Goal: Task Accomplishment & Management: Manage account settings

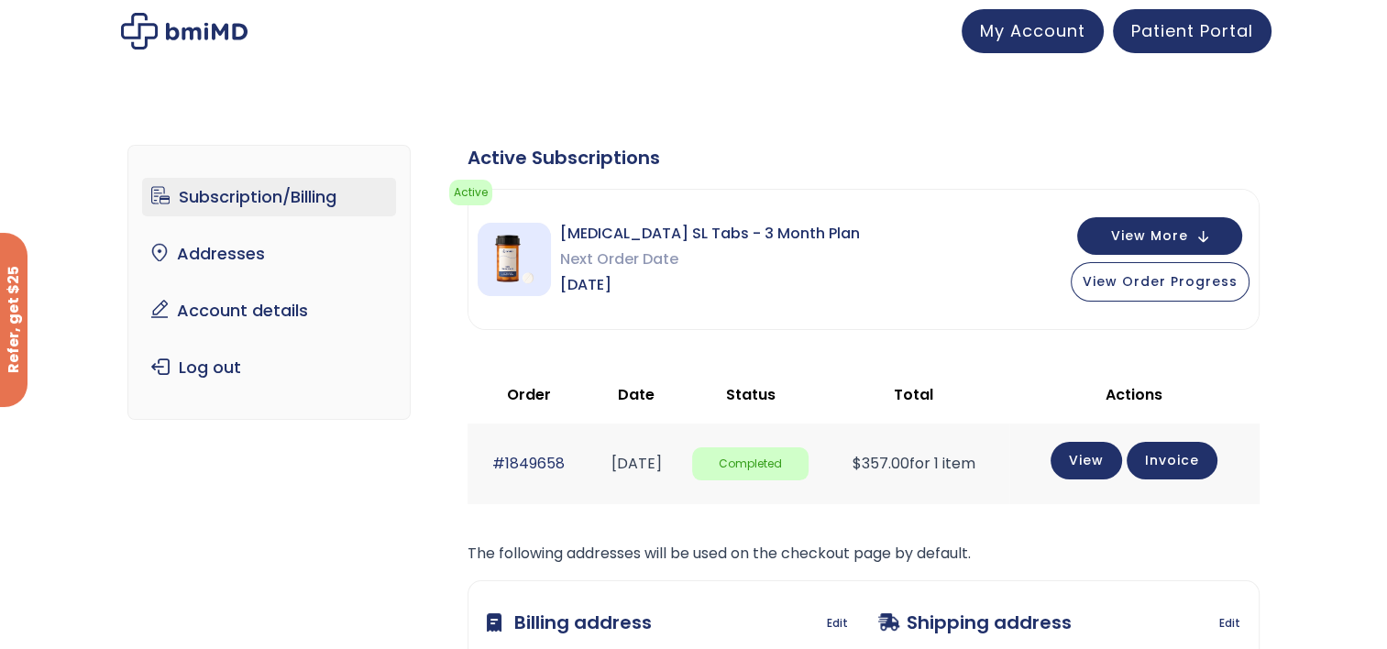
click at [243, 197] on link "Subscription/Billing" at bounding box center [269, 197] width 254 height 38
click at [1173, 279] on span "View Order Progress" at bounding box center [1159, 279] width 155 height 18
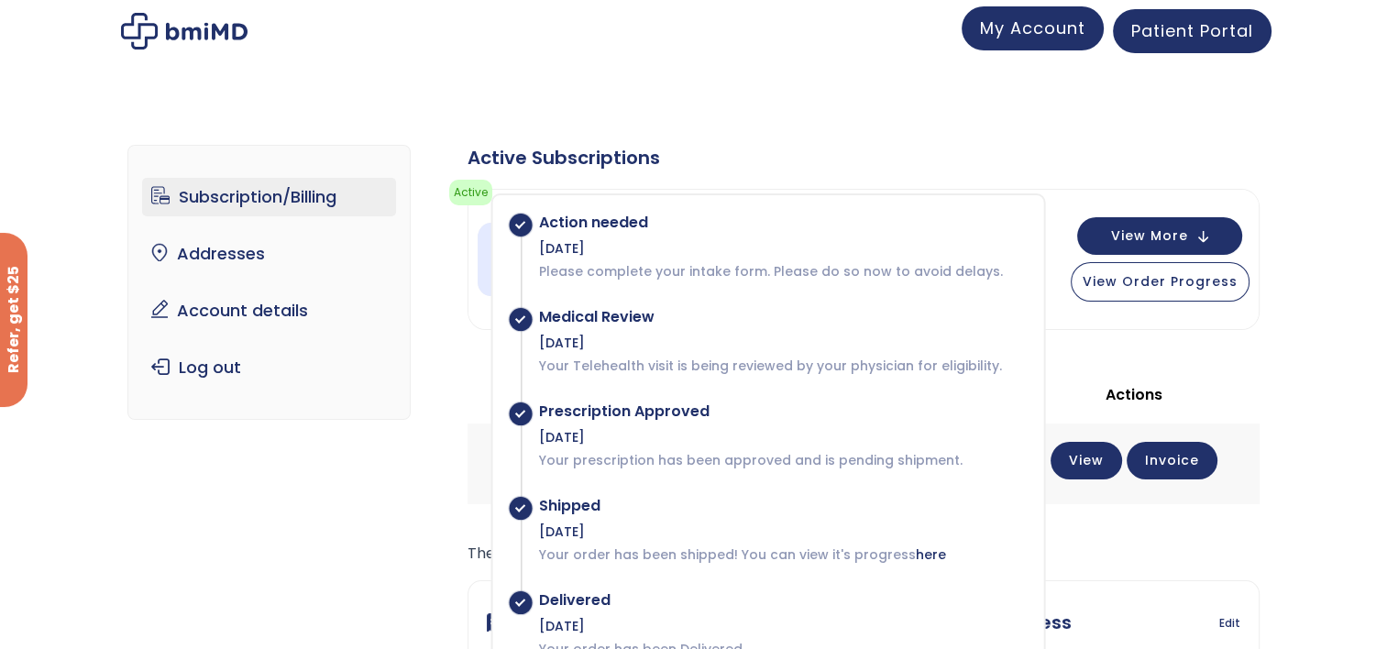
click at [1030, 29] on span "My Account" at bounding box center [1032, 27] width 105 height 23
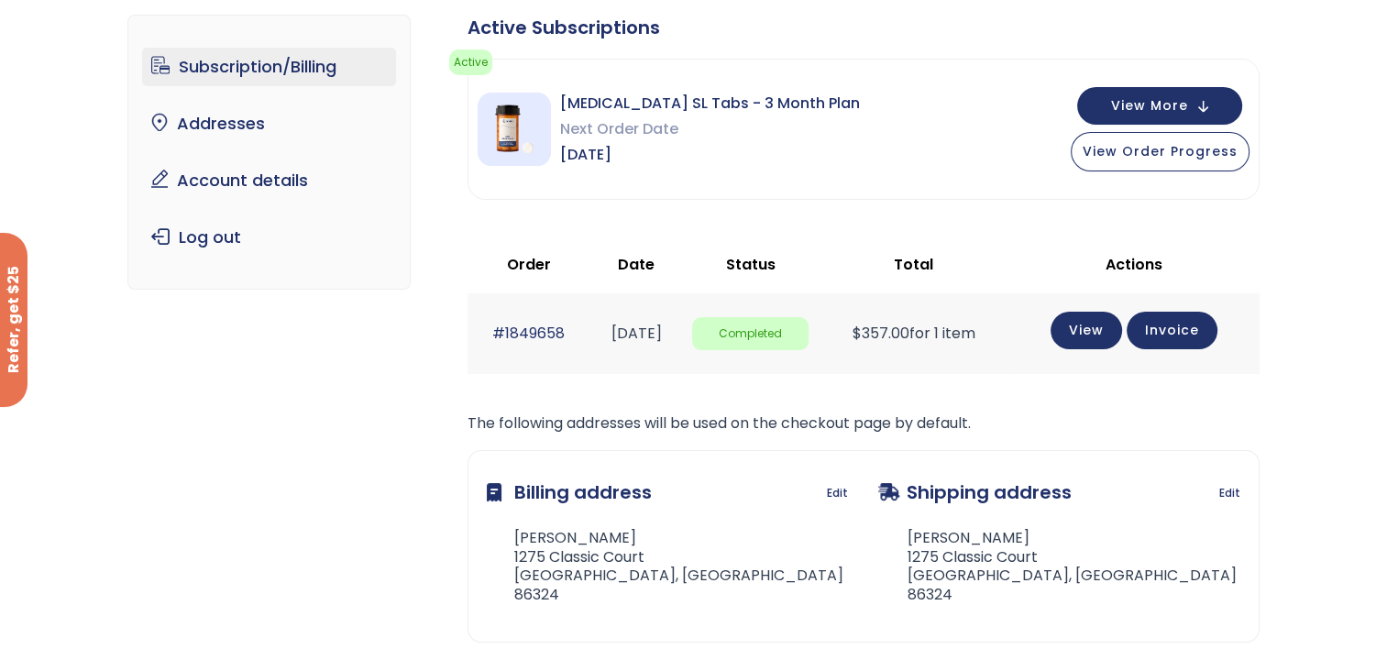
scroll to position [73, 0]
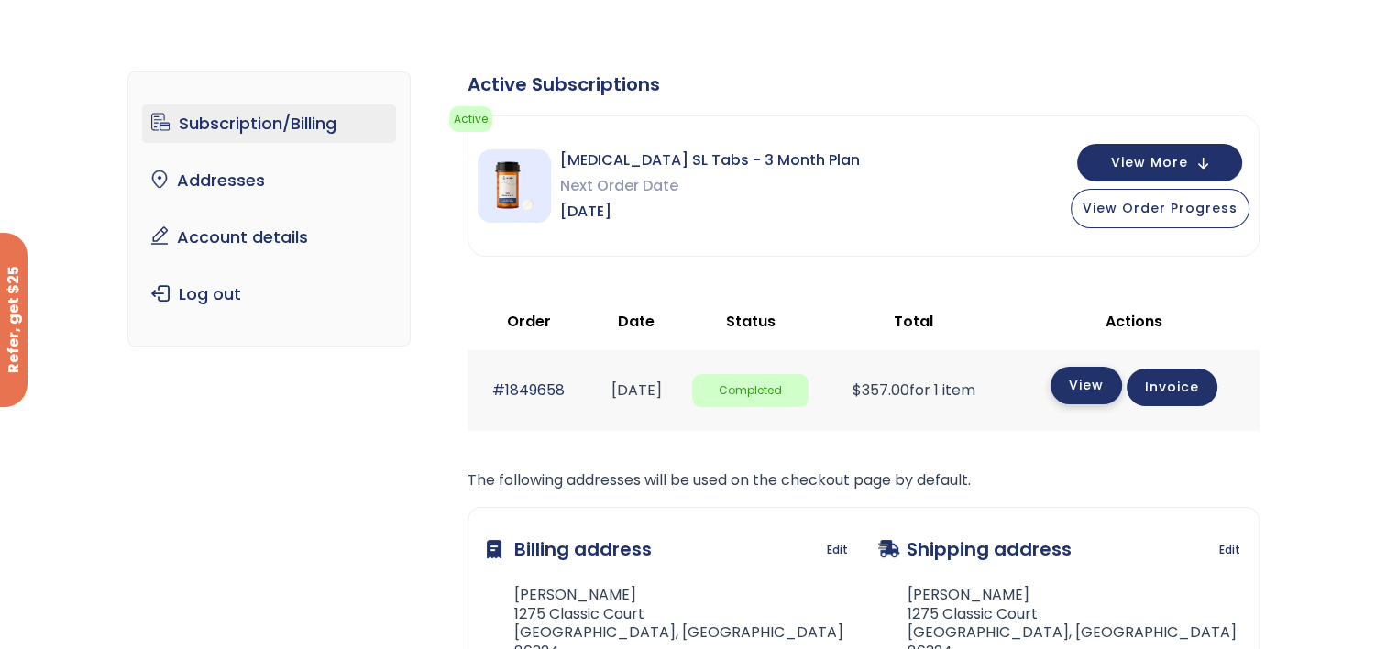
click at [1085, 386] on link "View" at bounding box center [1085, 386] width 71 height 38
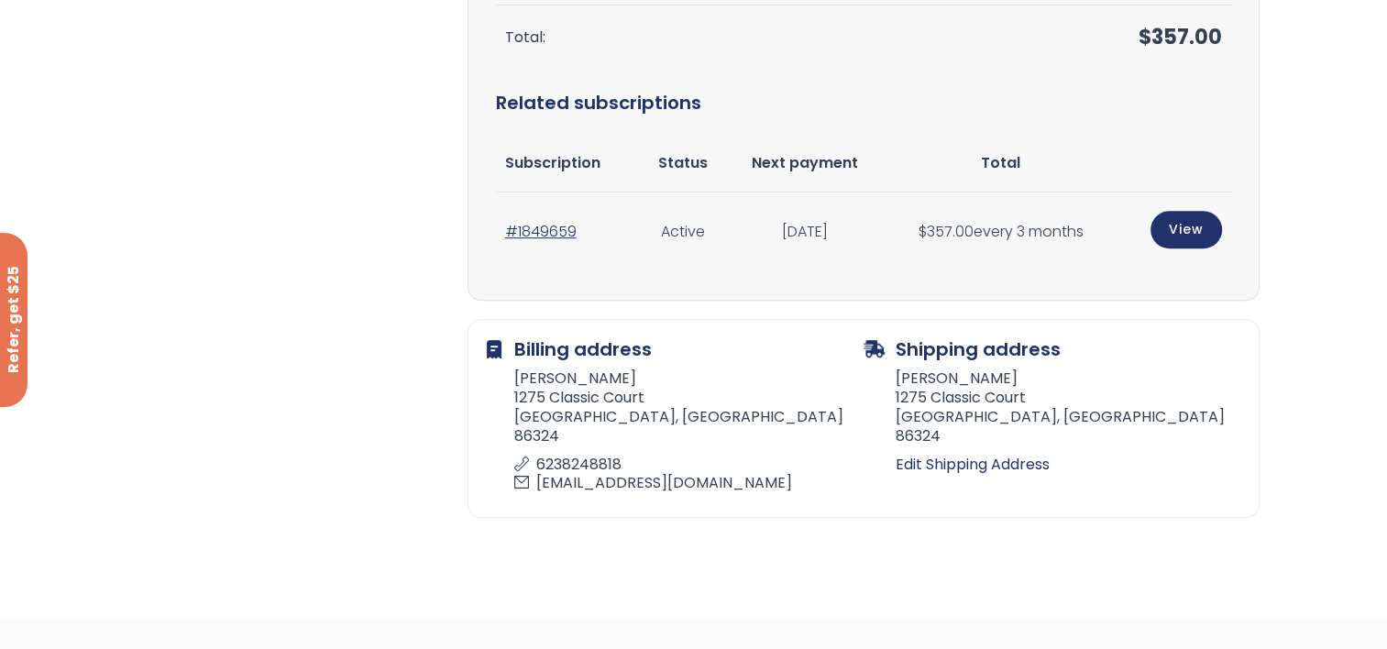
scroll to position [733, 0]
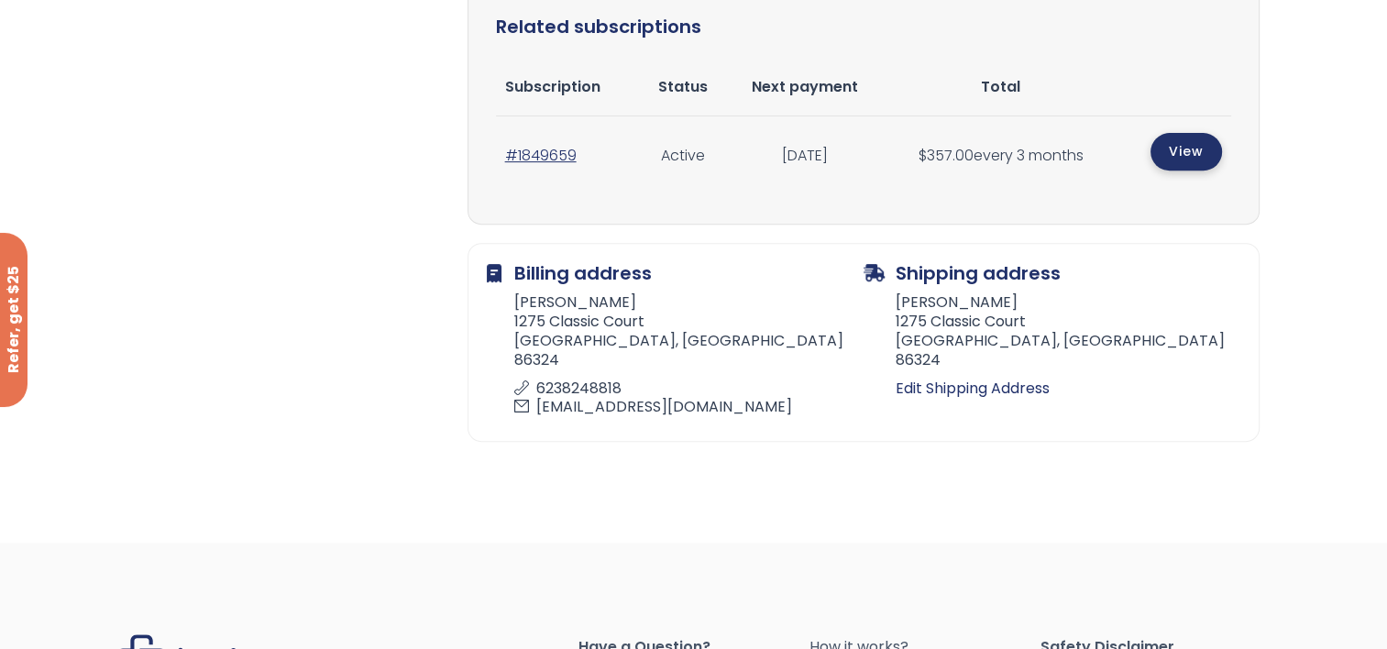
click at [1186, 152] on link "View" at bounding box center [1185, 152] width 71 height 38
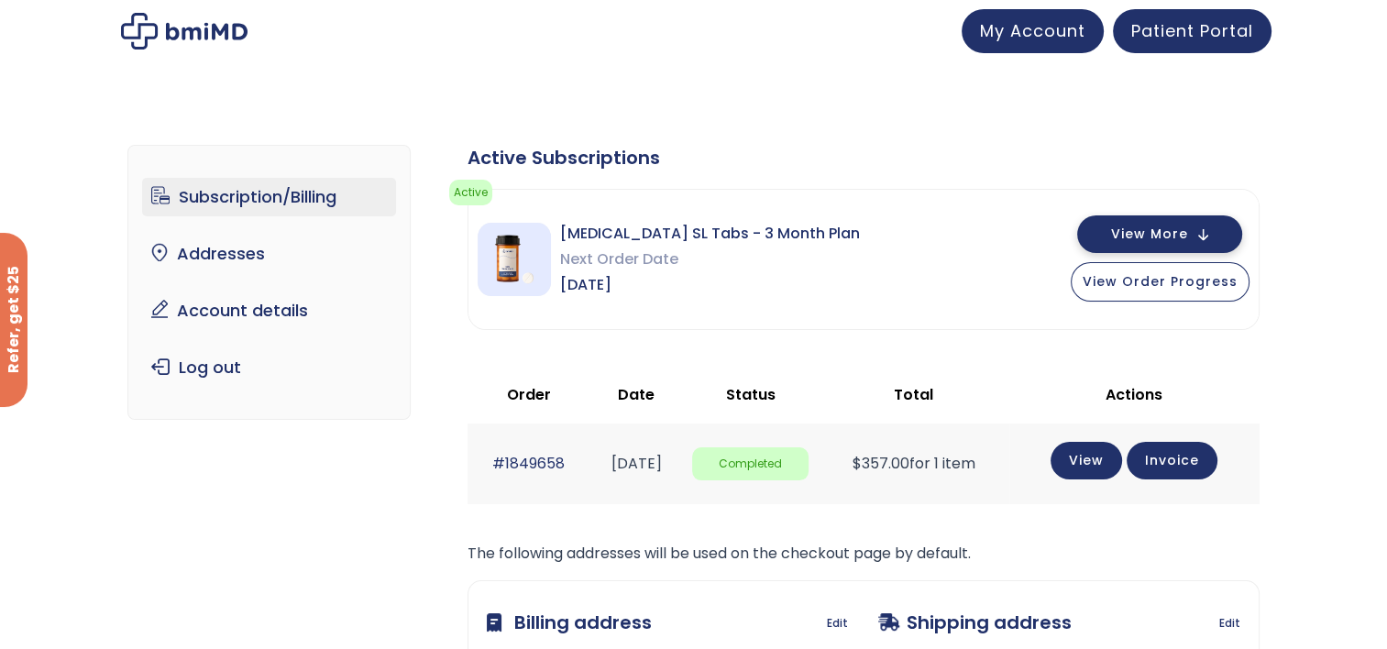
click at [1122, 232] on span "View More" at bounding box center [1149, 234] width 77 height 12
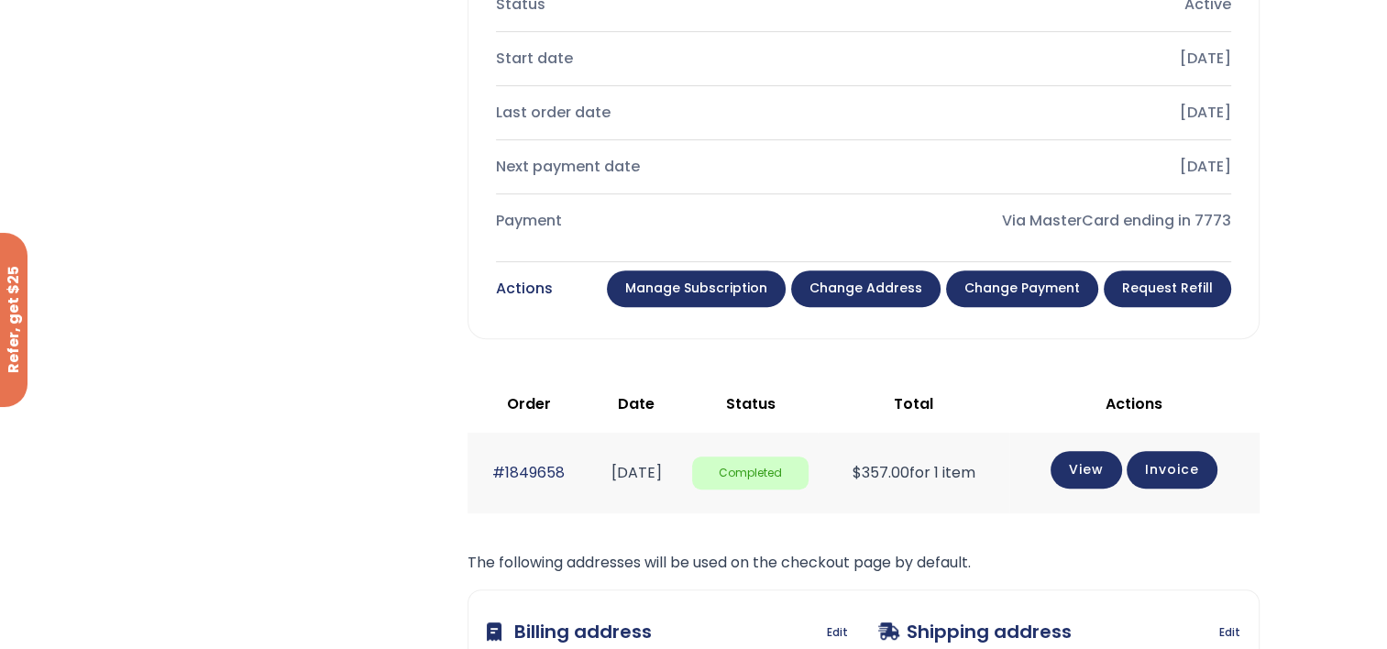
scroll to position [642, 0]
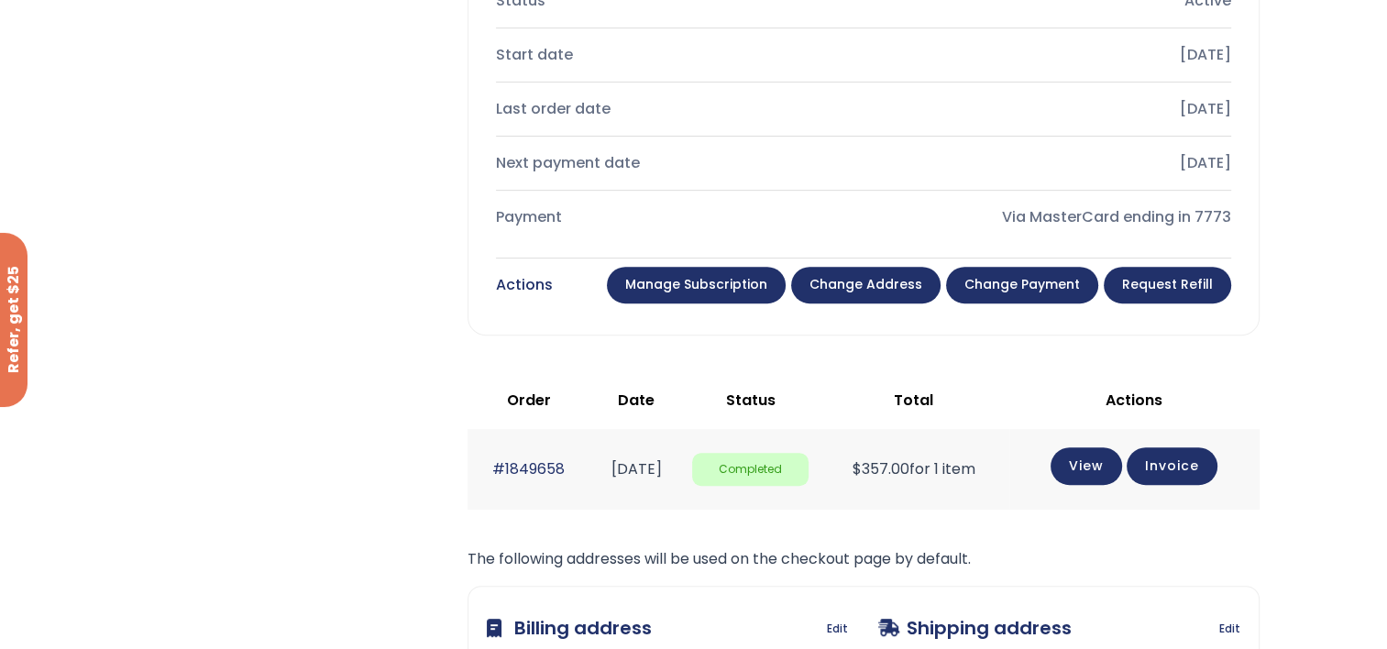
click at [726, 289] on link "Manage Subscription" at bounding box center [696, 285] width 179 height 37
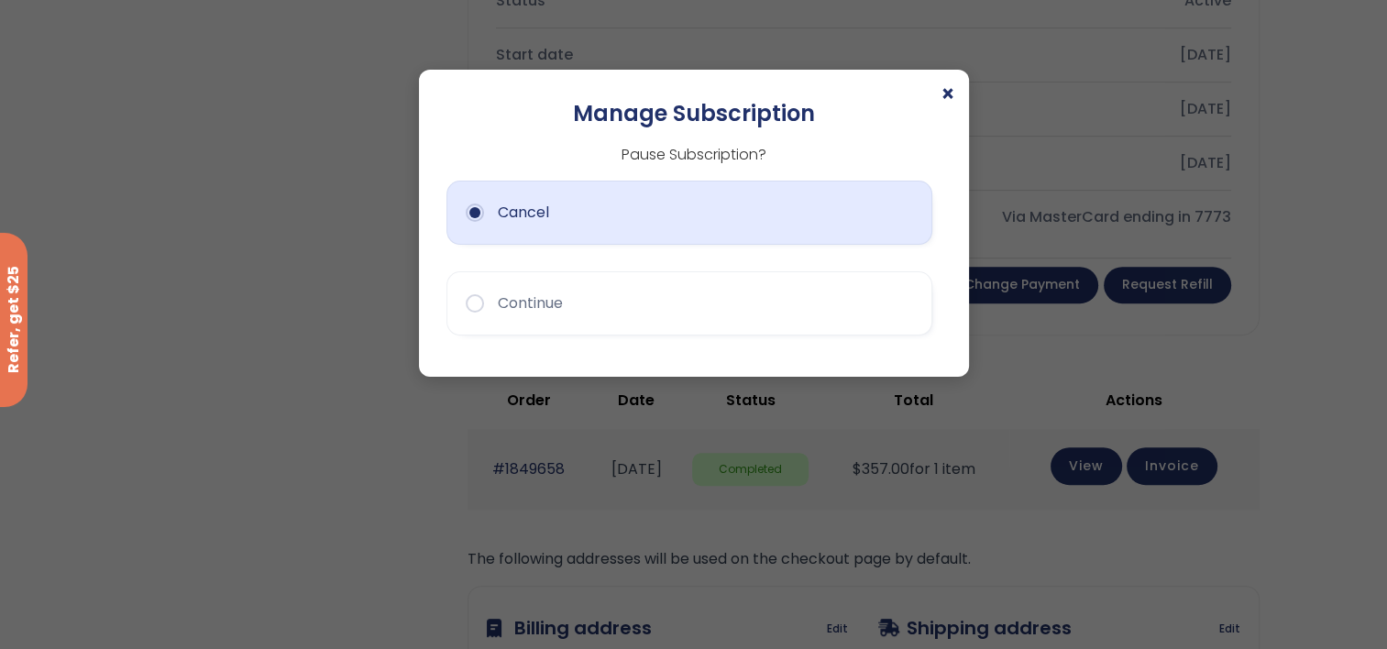
click at [480, 213] on button "Cancel" at bounding box center [689, 213] width 486 height 64
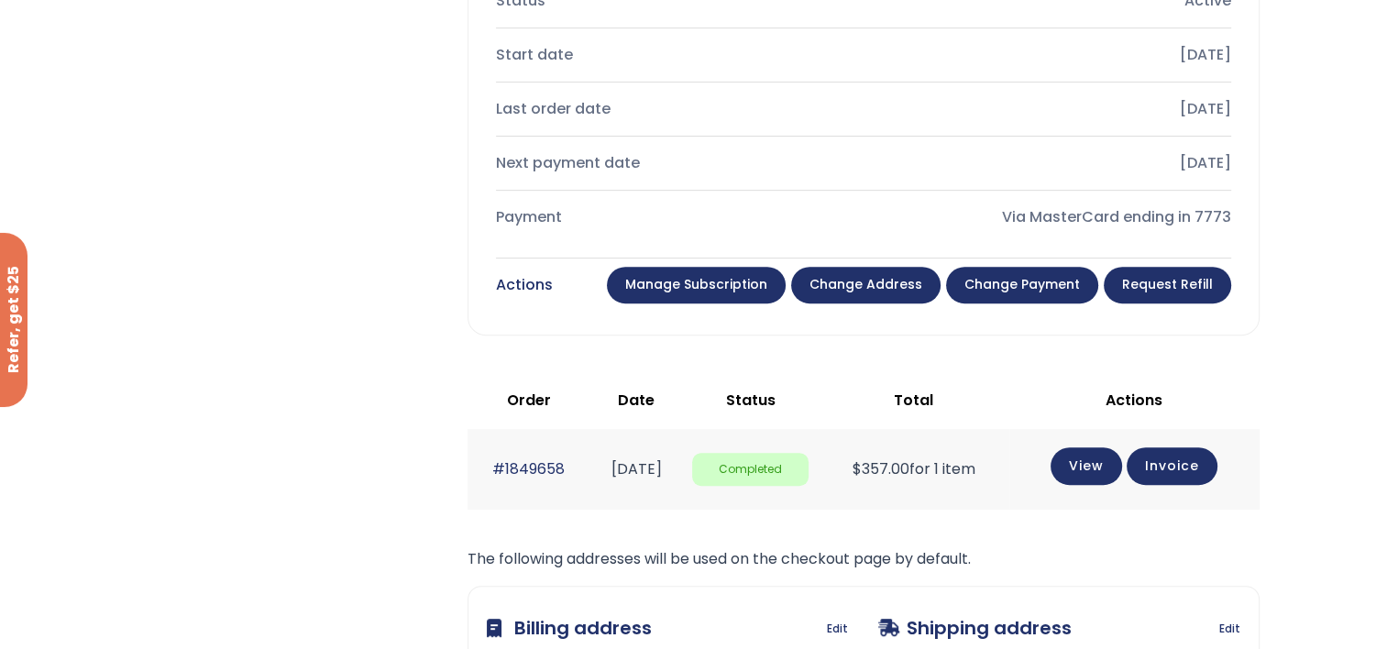
click at [730, 277] on link "Manage Subscription" at bounding box center [696, 285] width 179 height 37
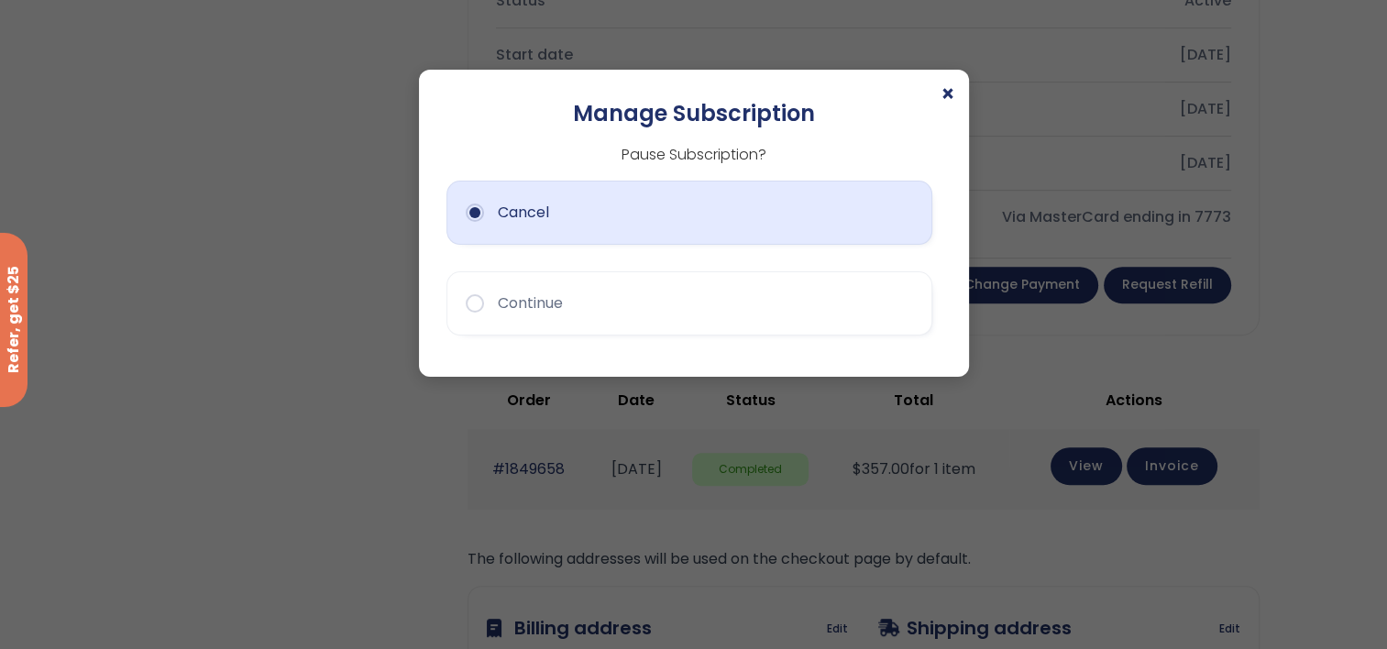
click at [470, 211] on button "Cancel" at bounding box center [689, 213] width 486 height 64
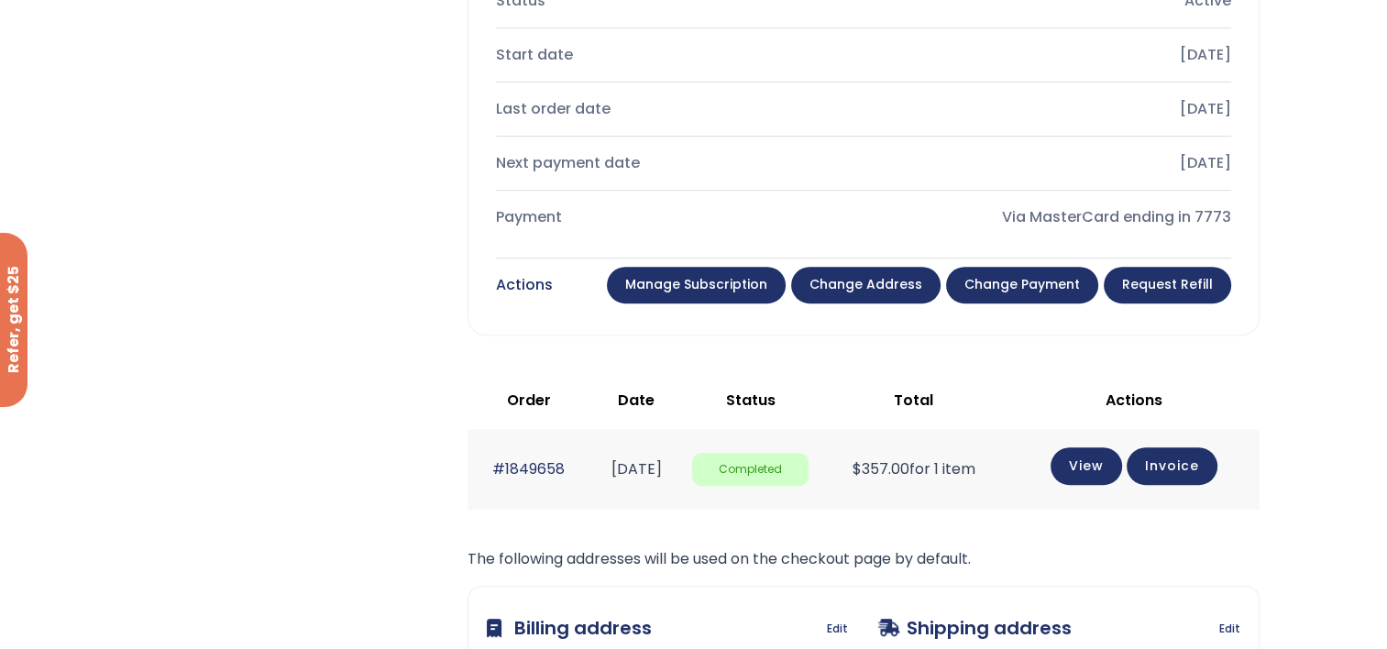
click at [709, 278] on link "Manage Subscription" at bounding box center [696, 285] width 179 height 37
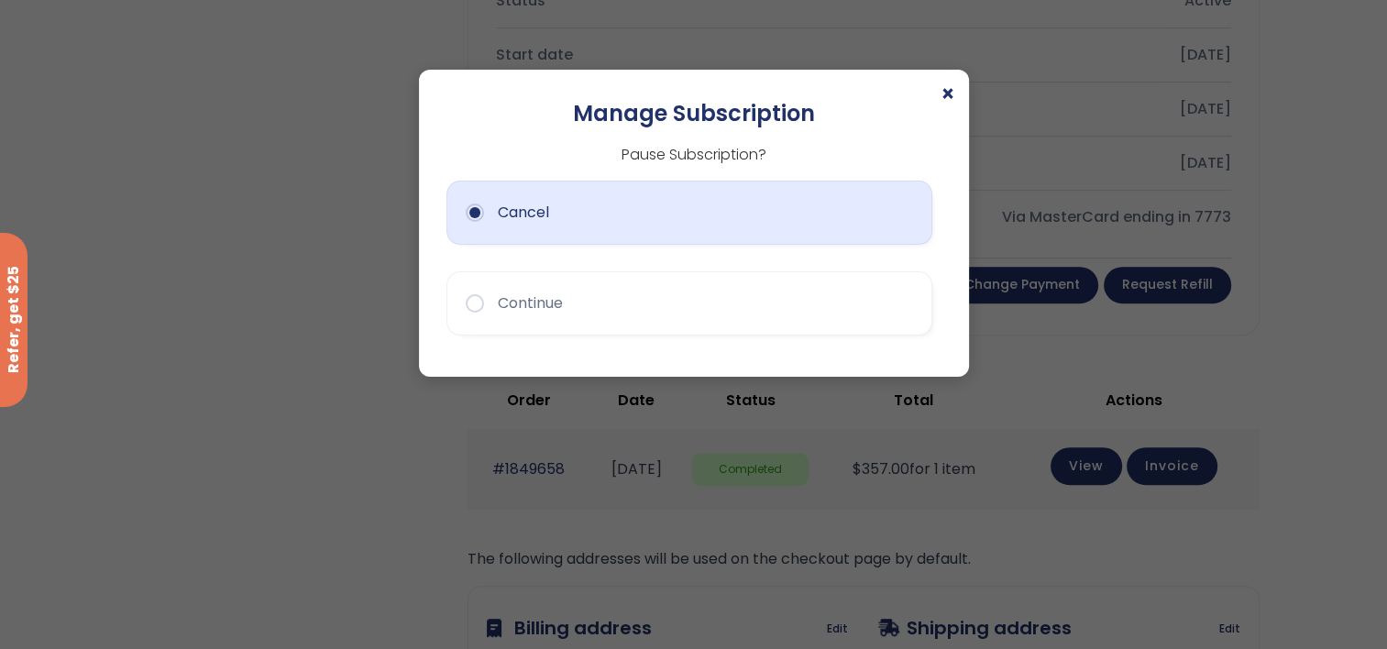
click at [640, 224] on button "Cancel" at bounding box center [689, 213] width 486 height 64
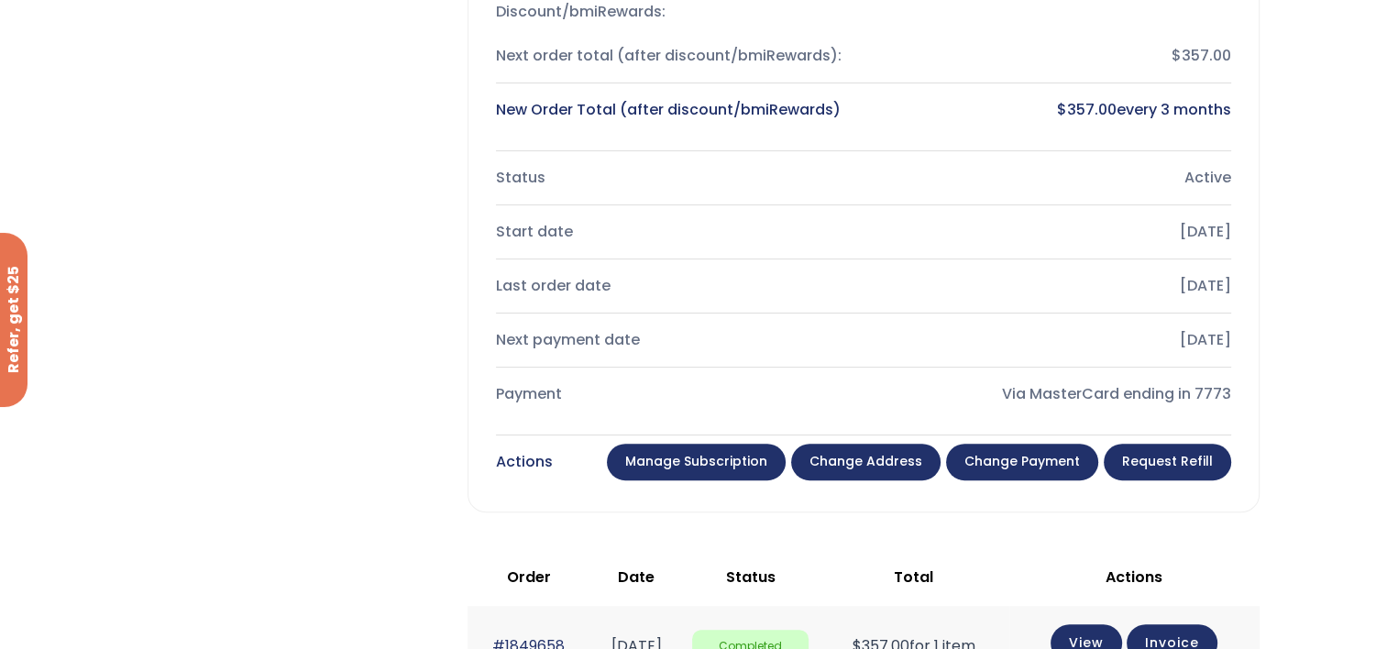
scroll to position [550, 0]
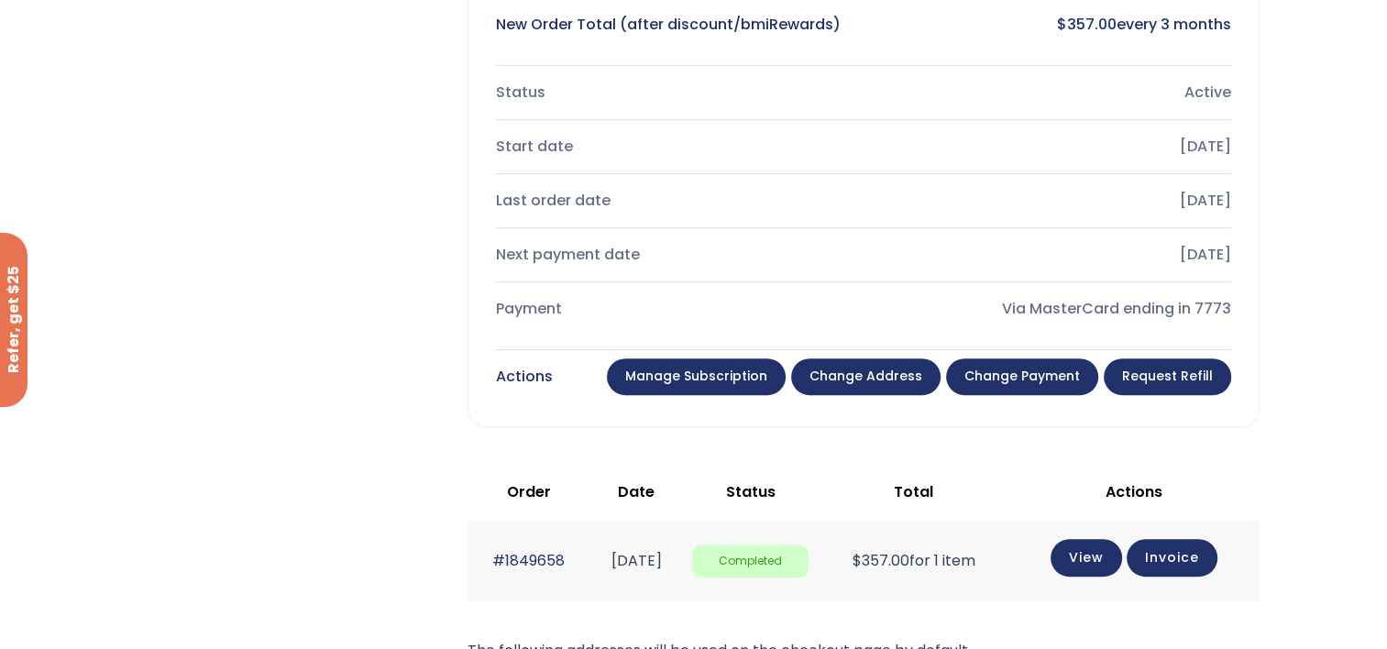
click at [720, 367] on link "Manage Subscription" at bounding box center [696, 376] width 179 height 37
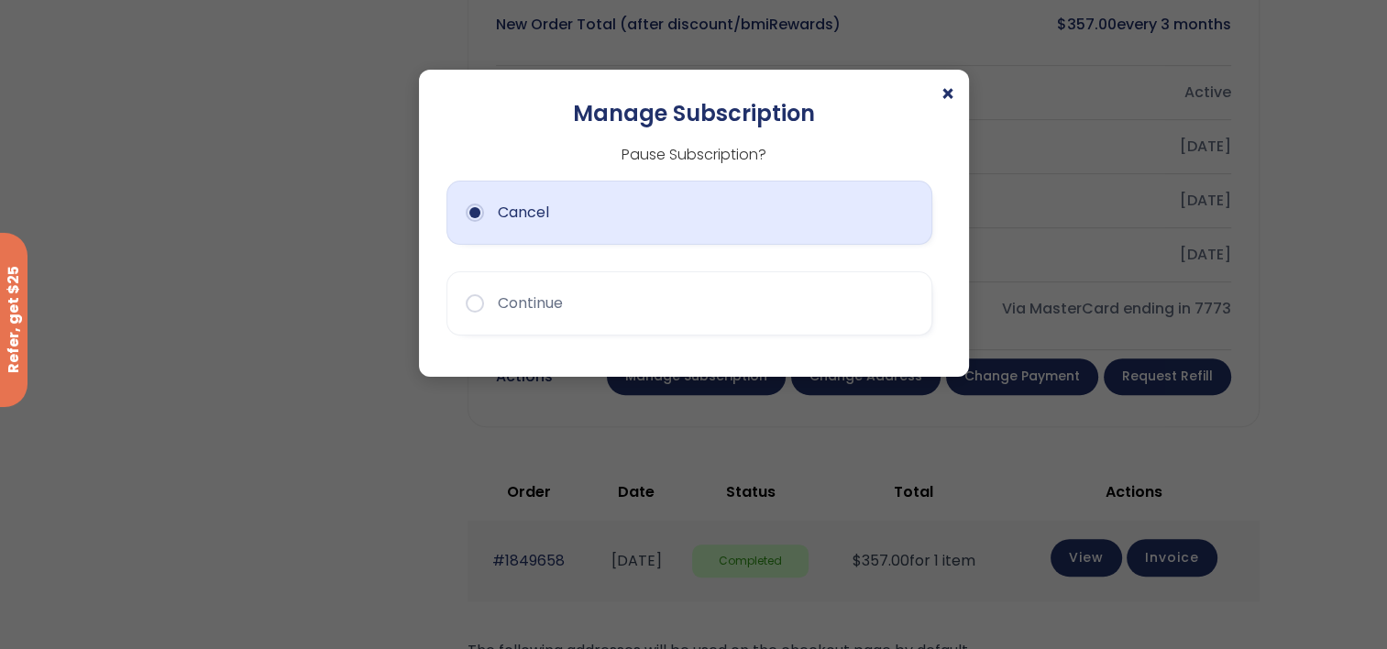
click at [474, 213] on button "Cancel" at bounding box center [689, 213] width 486 height 64
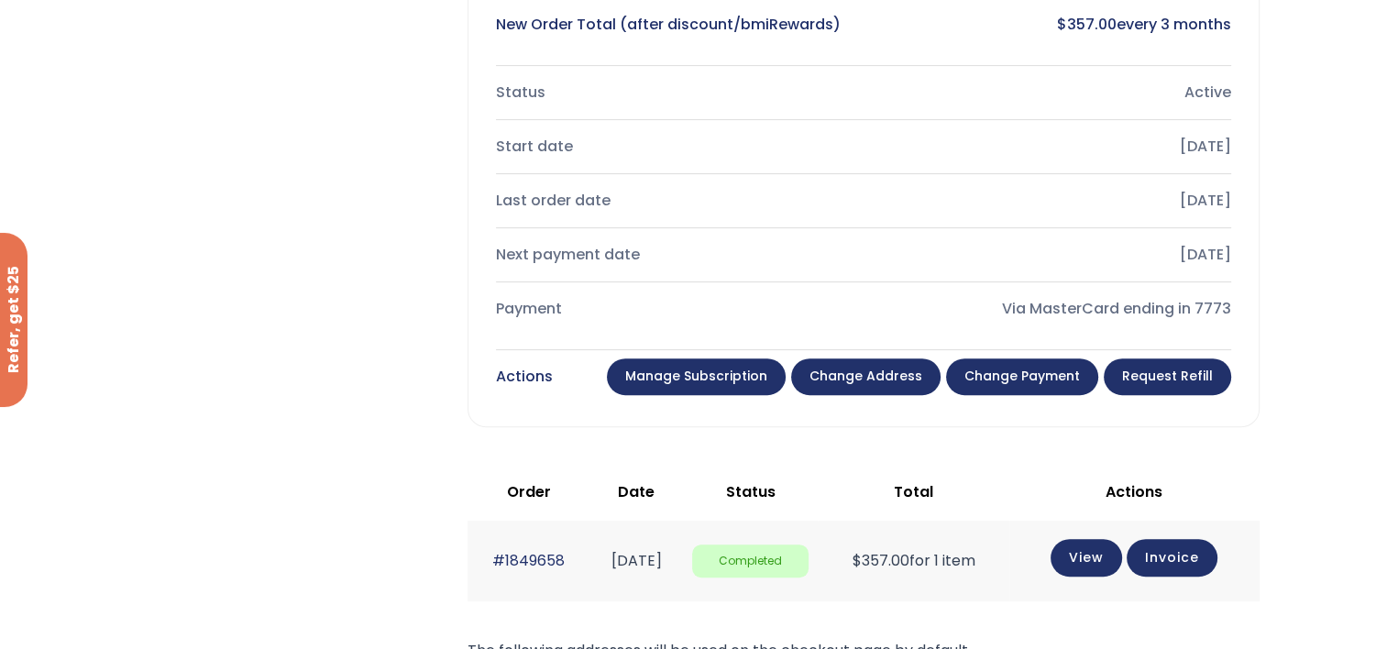
click at [664, 369] on link "Manage Subscription" at bounding box center [696, 376] width 179 height 37
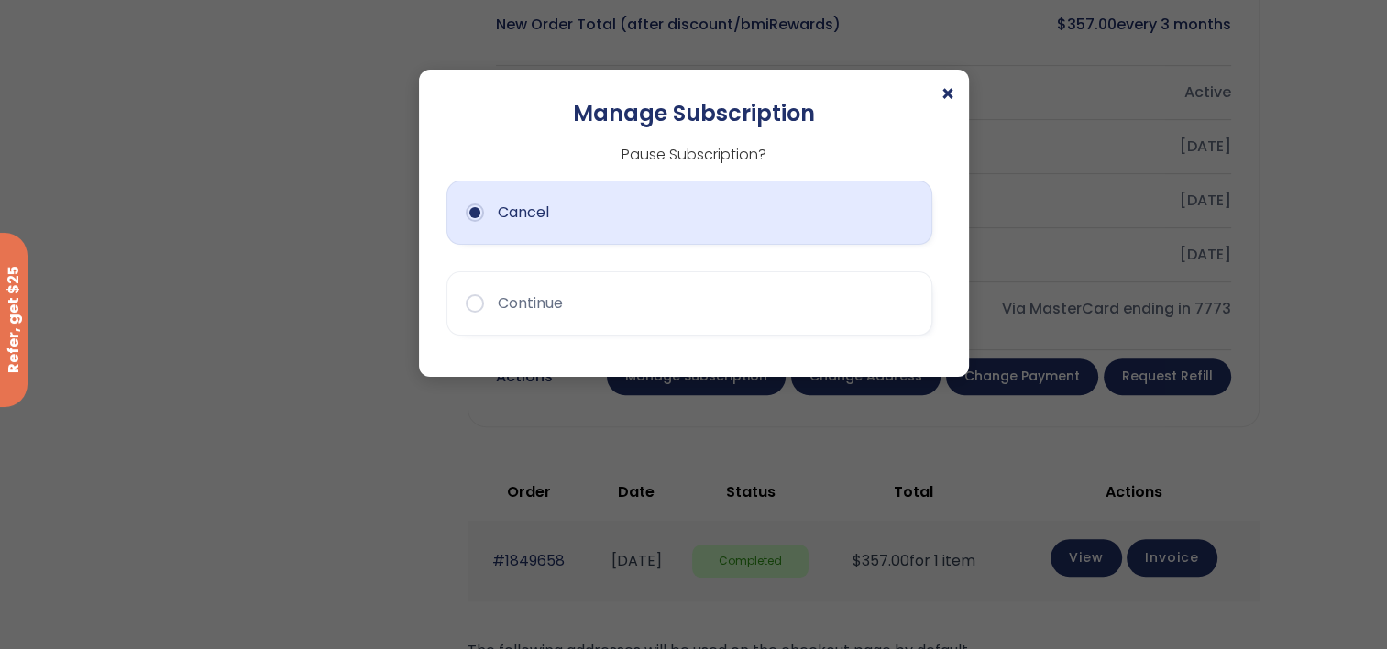
click at [472, 209] on button "Cancel" at bounding box center [689, 213] width 486 height 64
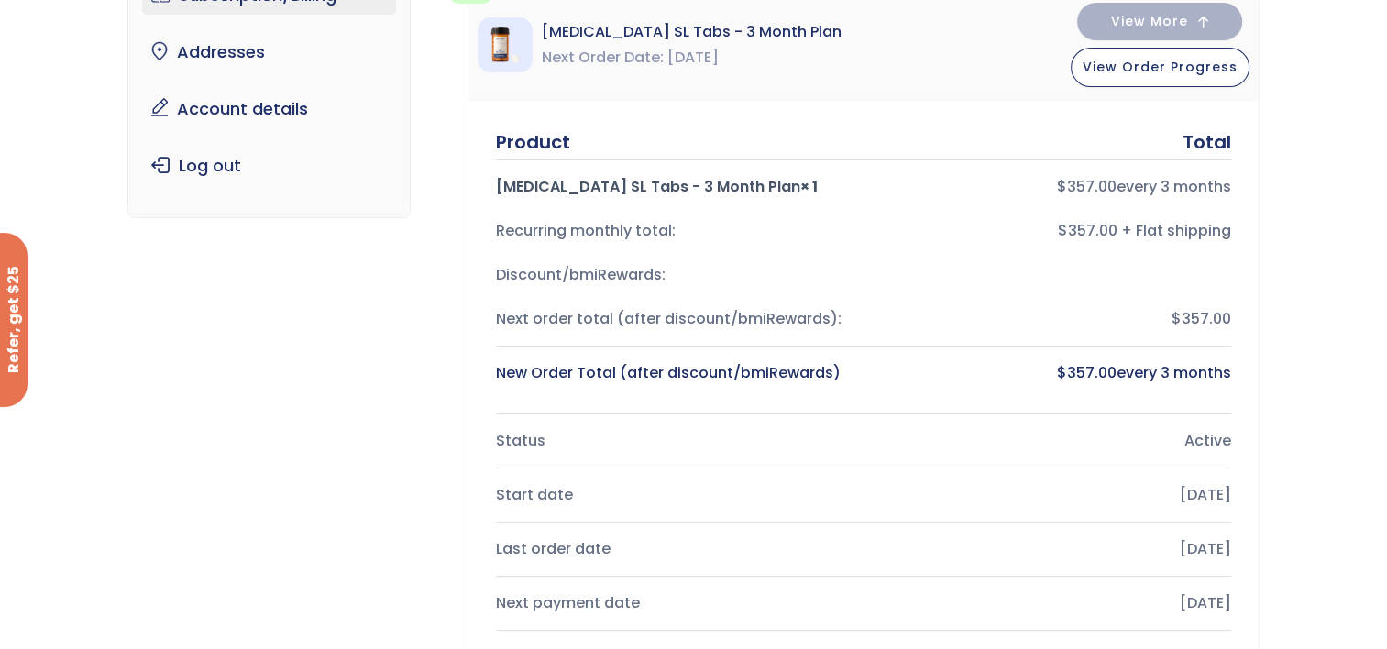
scroll to position [0, 0]
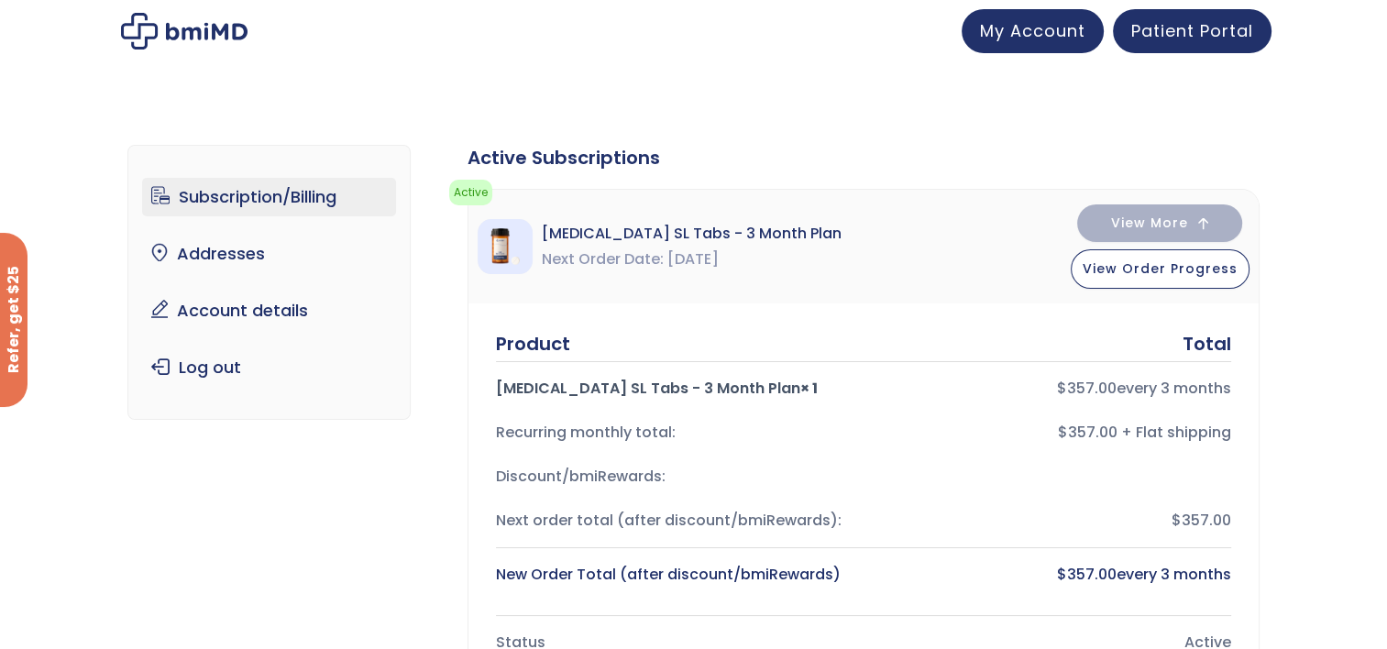
click at [247, 198] on link "Subscription/Billing" at bounding box center [269, 197] width 254 height 38
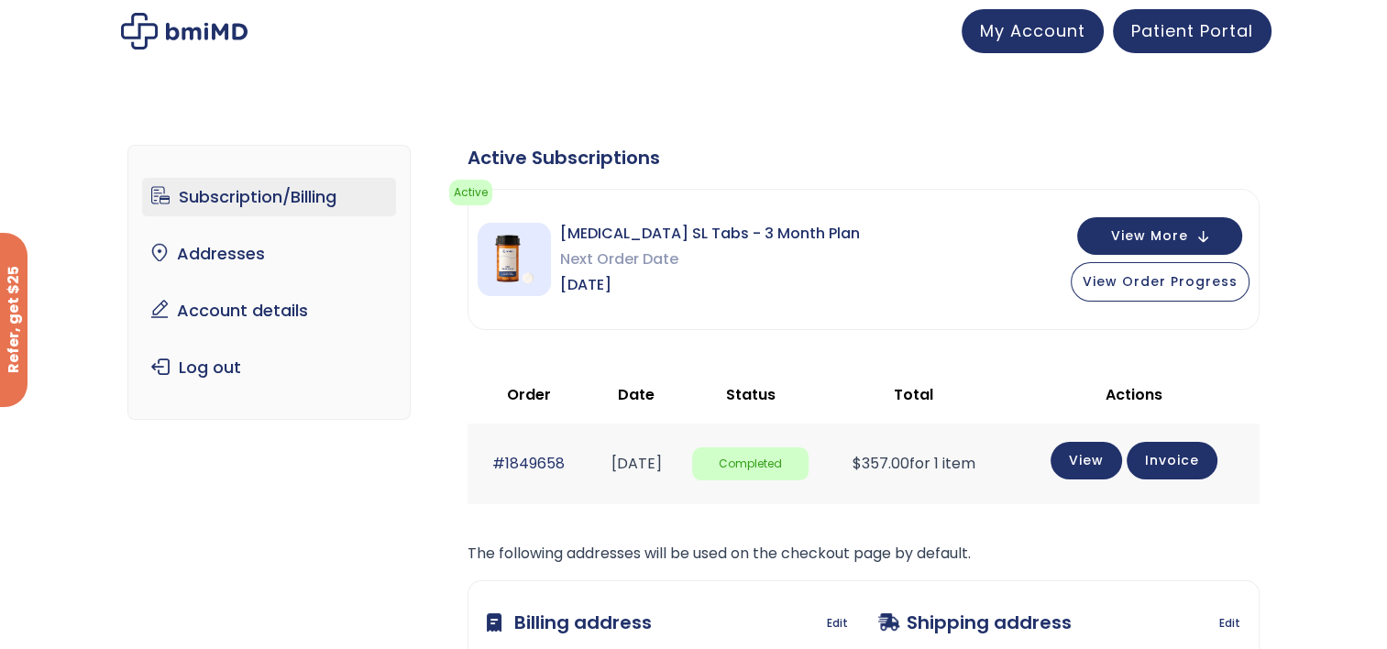
click at [465, 194] on span "Active" at bounding box center [470, 193] width 43 height 26
click at [525, 460] on link "#1849658" at bounding box center [528, 463] width 72 height 21
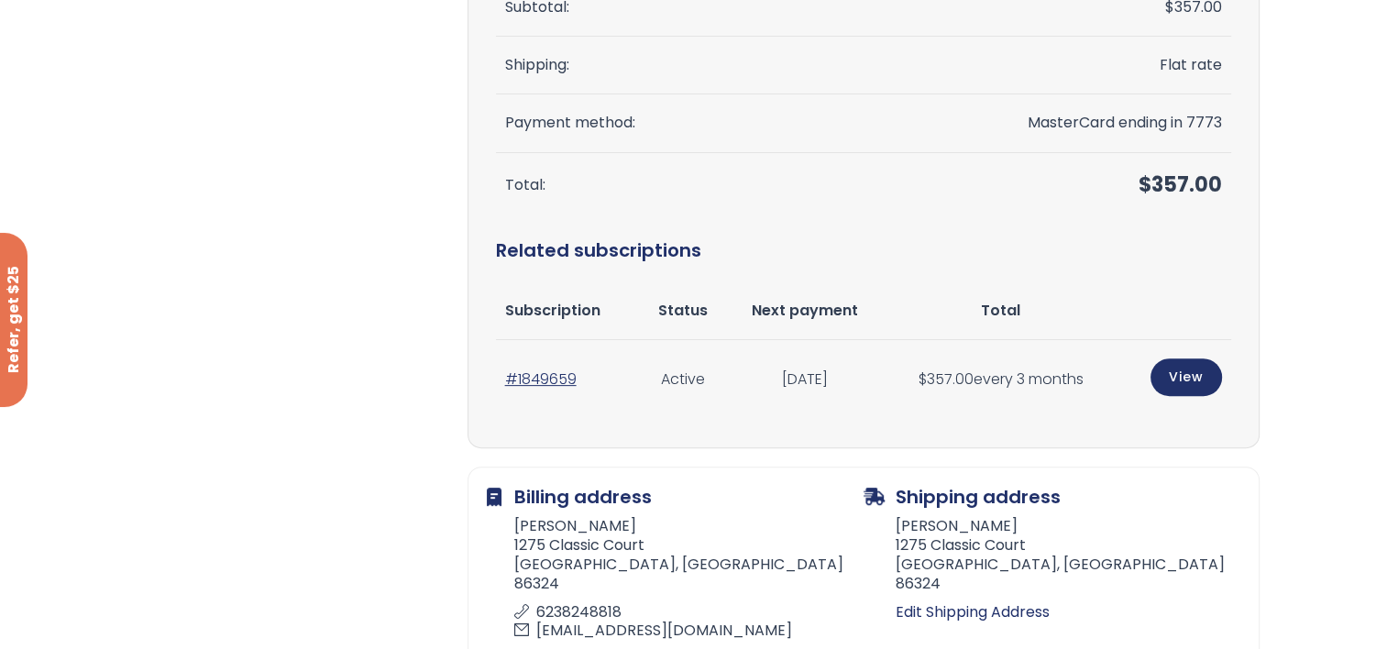
scroll to position [642, 0]
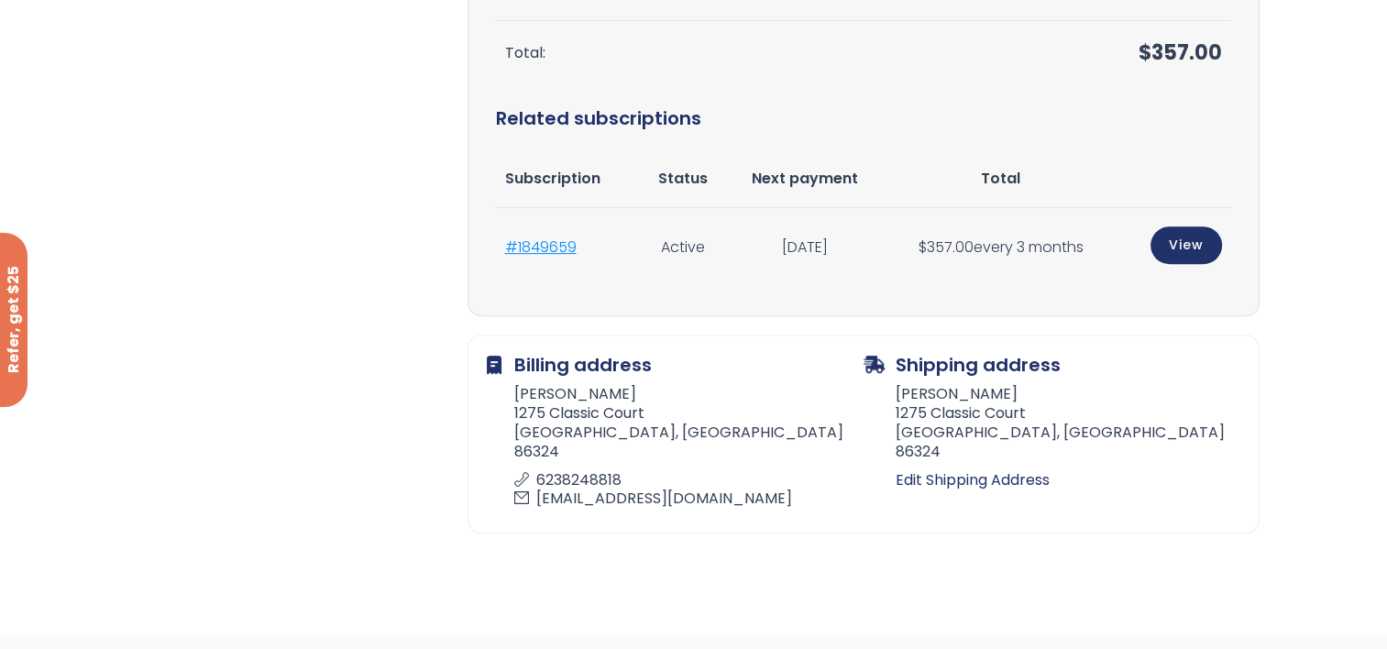
click at [546, 242] on link "#1849659" at bounding box center [540, 246] width 71 height 21
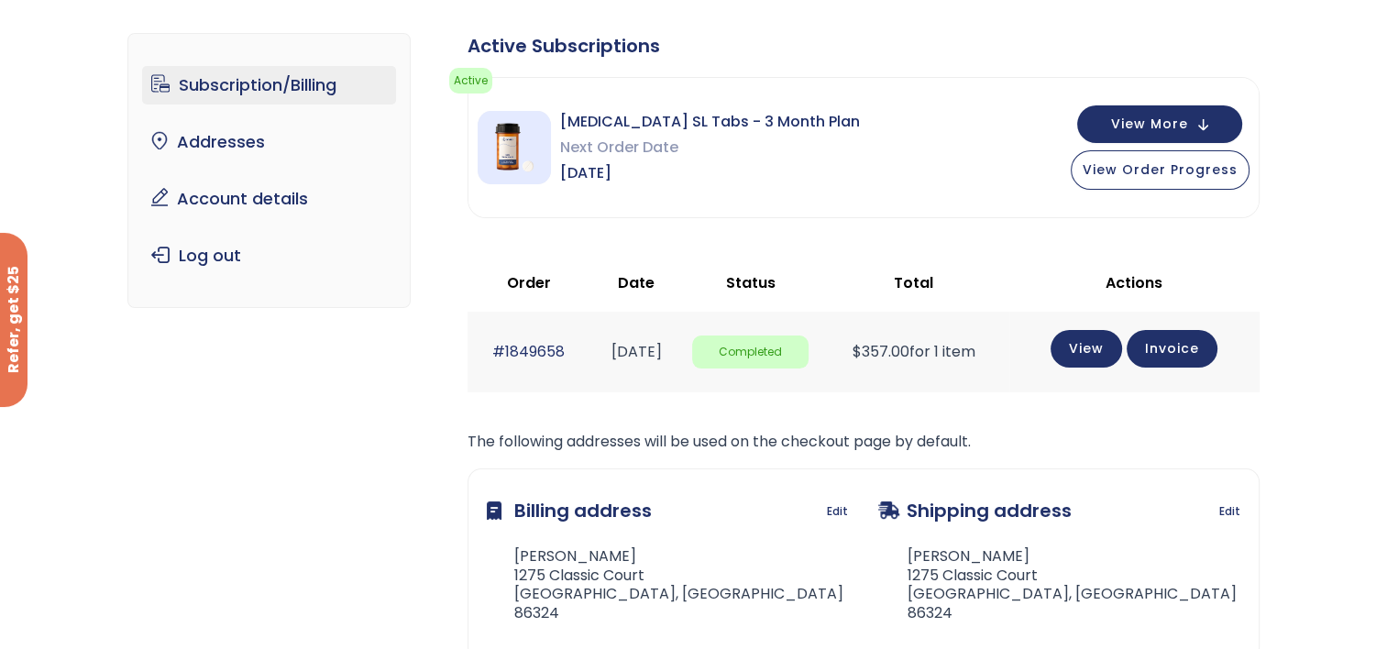
scroll to position [73, 0]
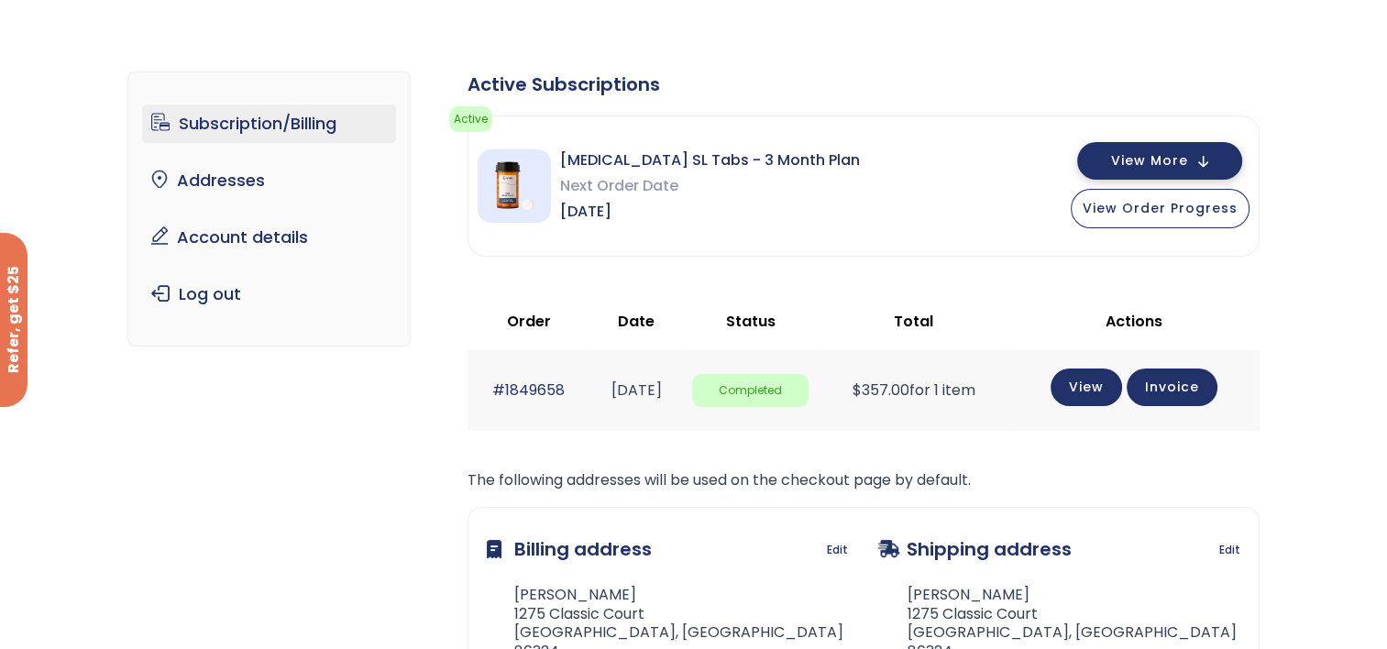
click at [1179, 155] on span "View More" at bounding box center [1149, 161] width 77 height 12
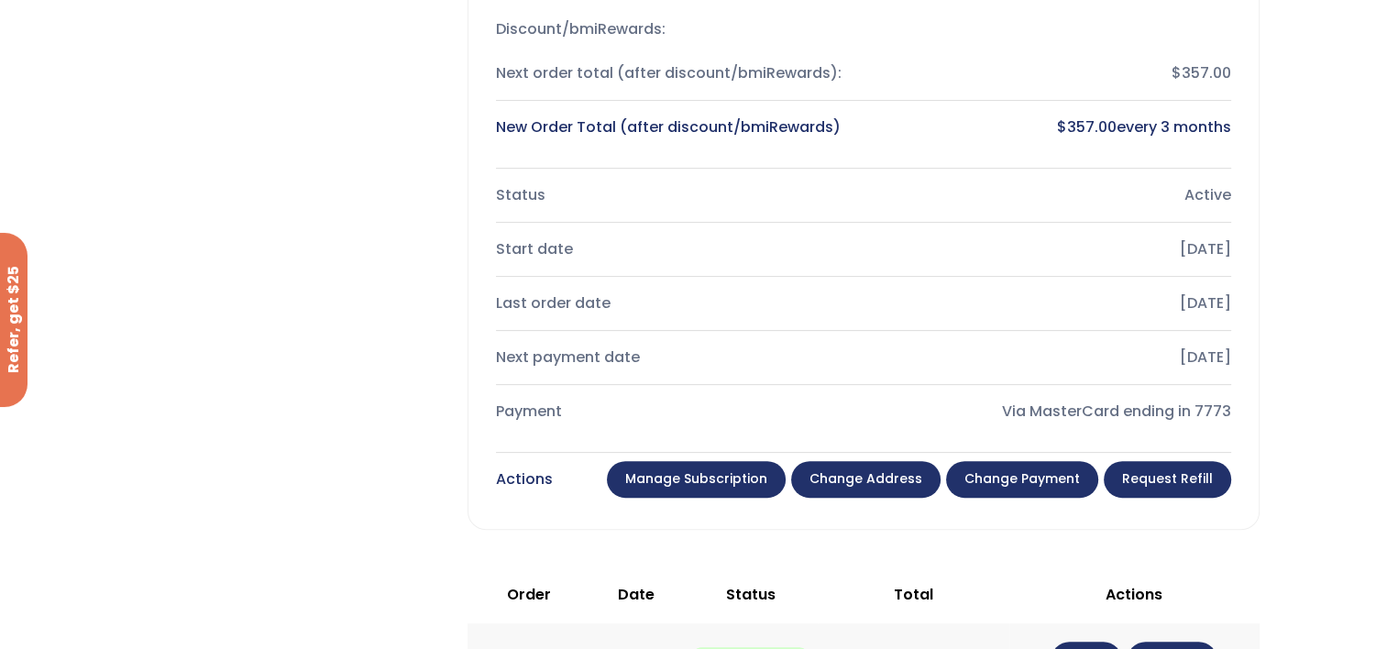
scroll to position [623, 0]
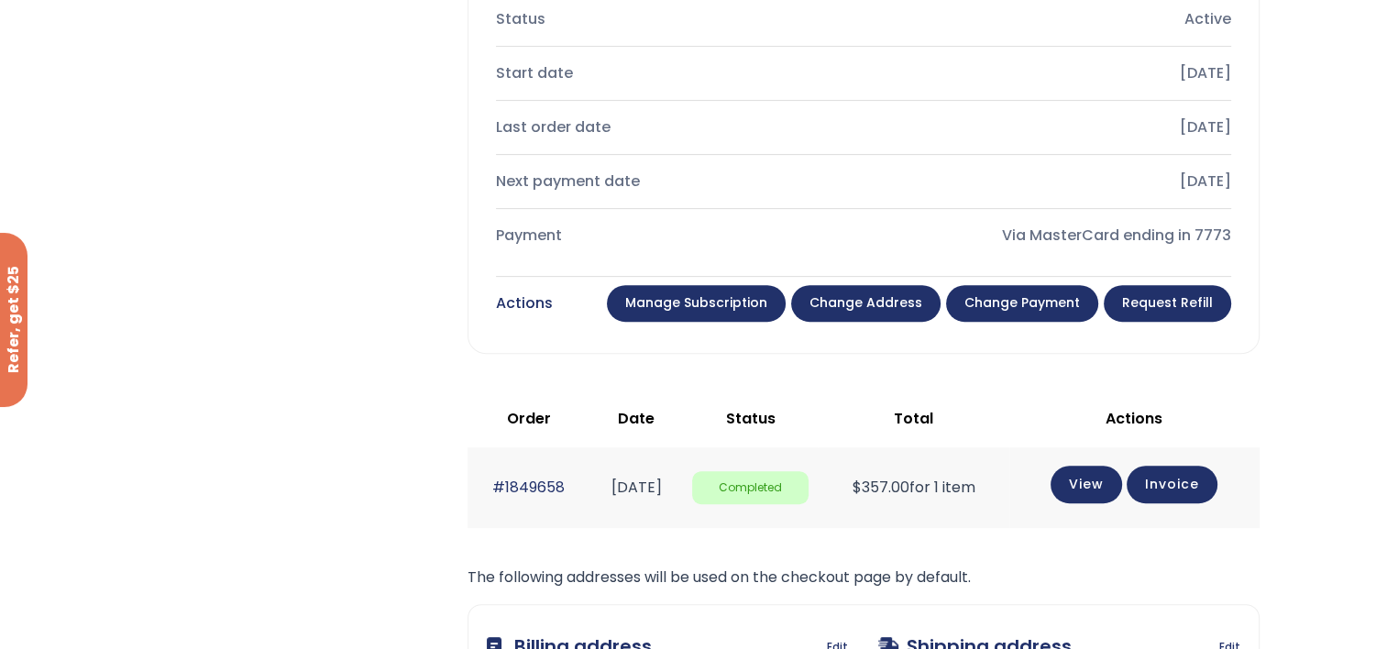
click at [719, 297] on link "Manage Subscription" at bounding box center [696, 303] width 179 height 37
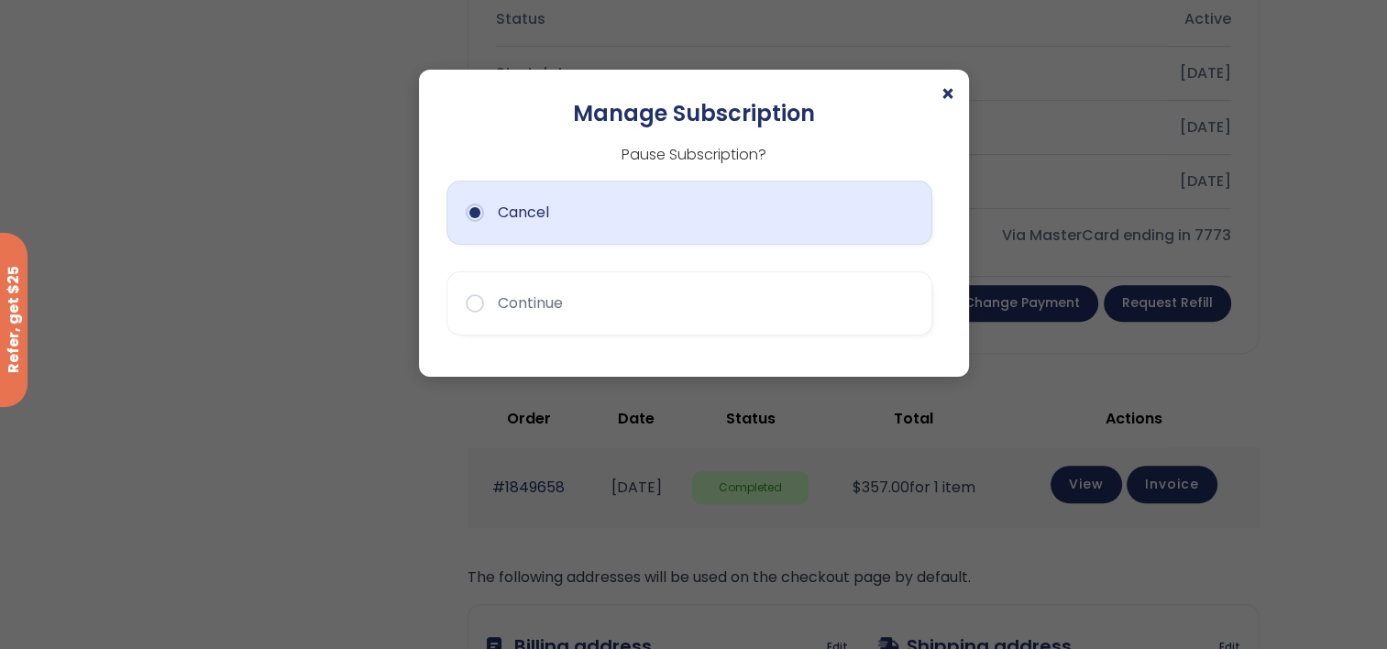
click at [468, 209] on button "Cancel" at bounding box center [689, 213] width 486 height 64
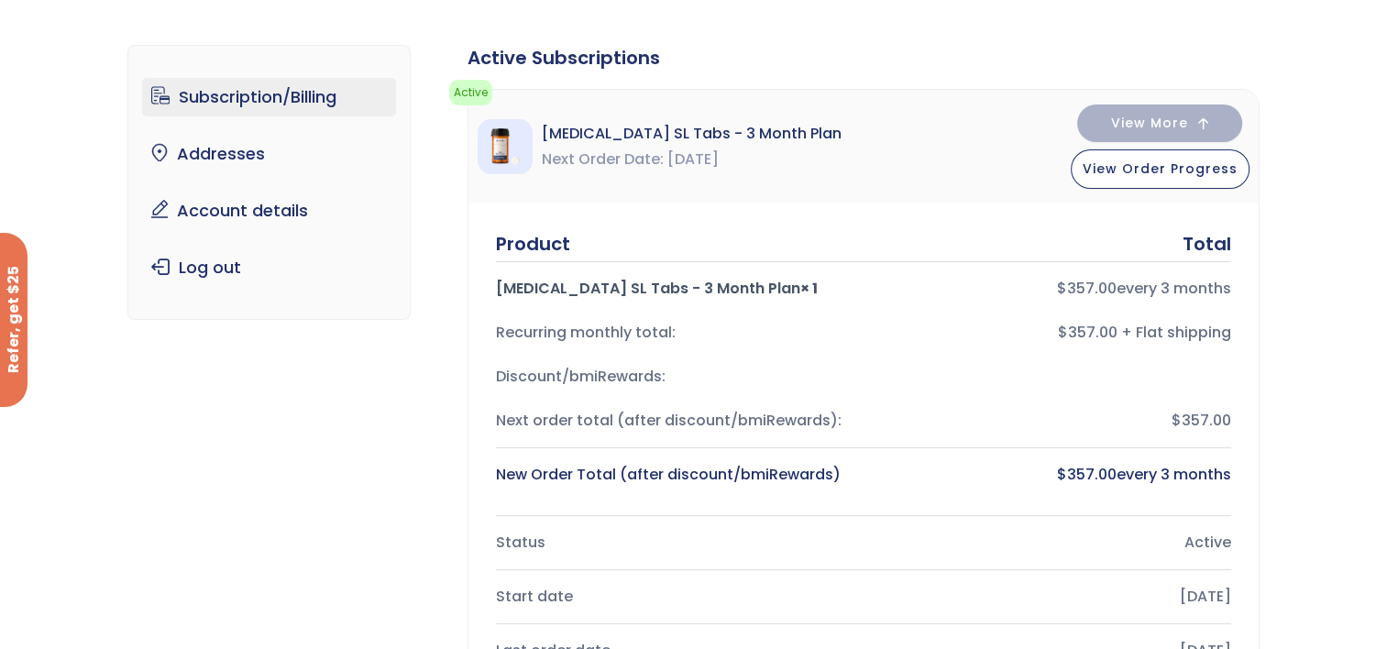
scroll to position [0, 0]
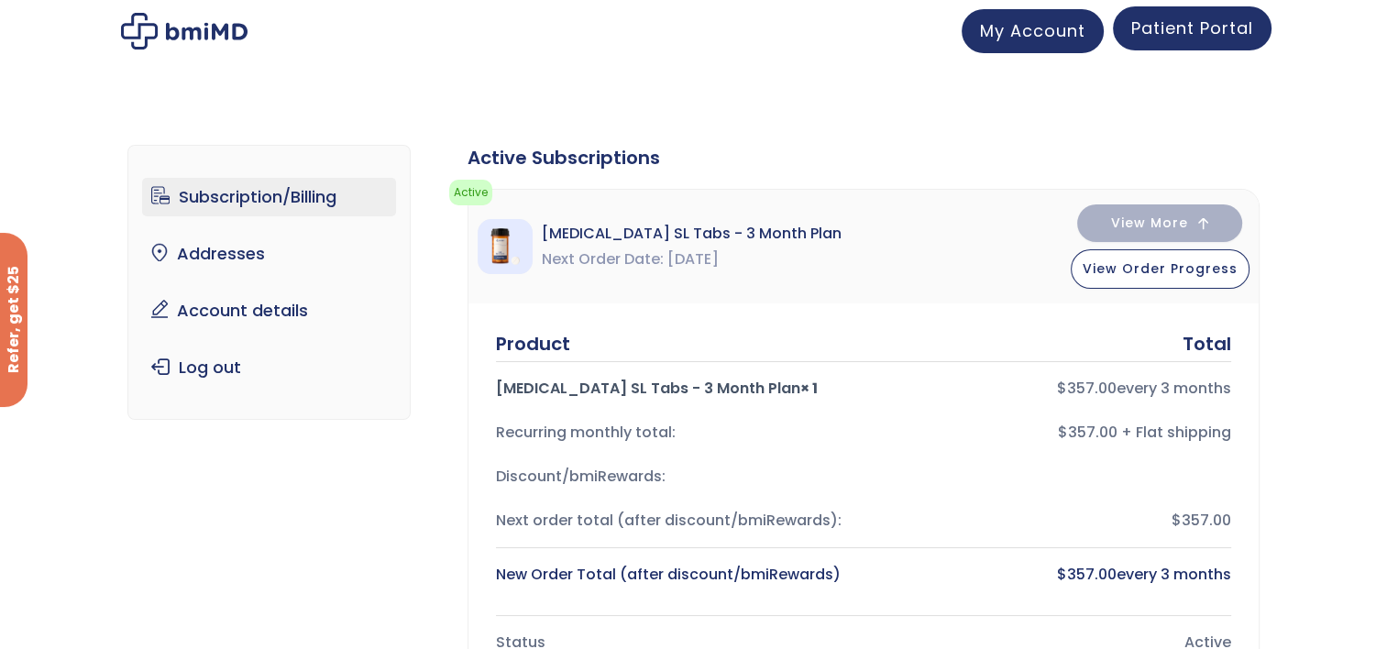
click at [1238, 18] on span "Patient Portal" at bounding box center [1192, 27] width 122 height 23
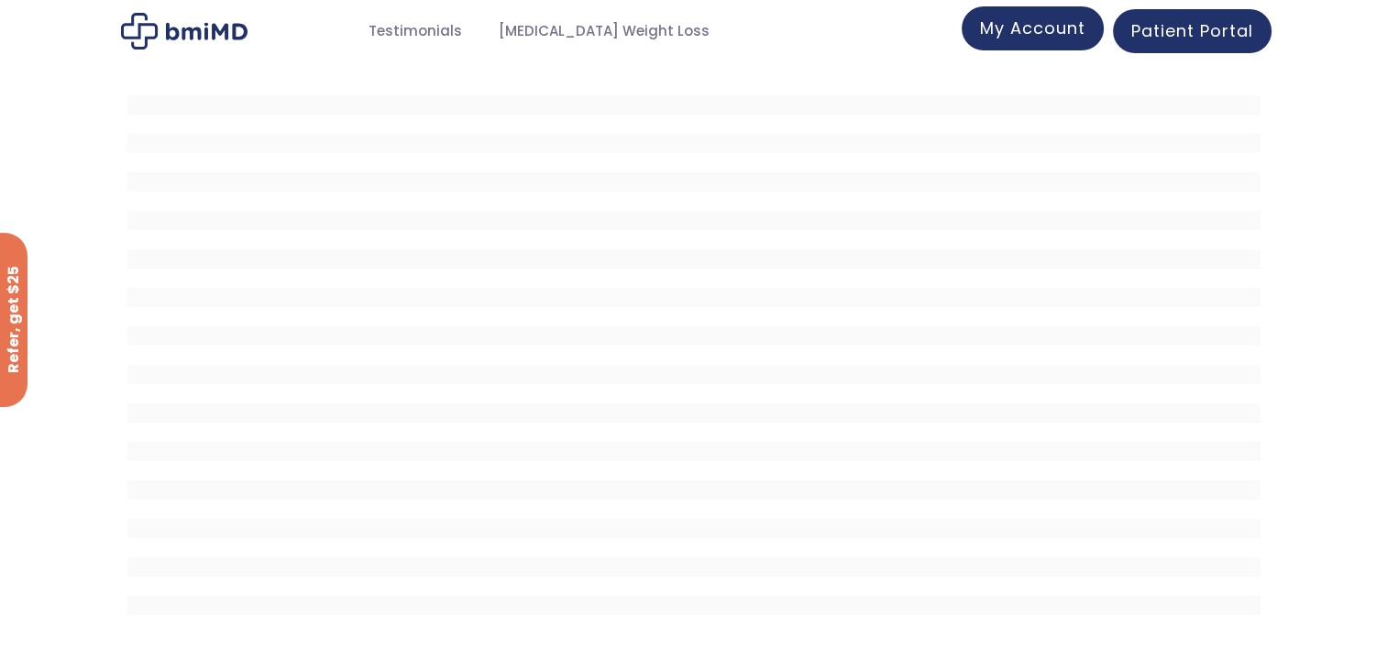
click at [1063, 32] on span "My Account" at bounding box center [1032, 27] width 105 height 23
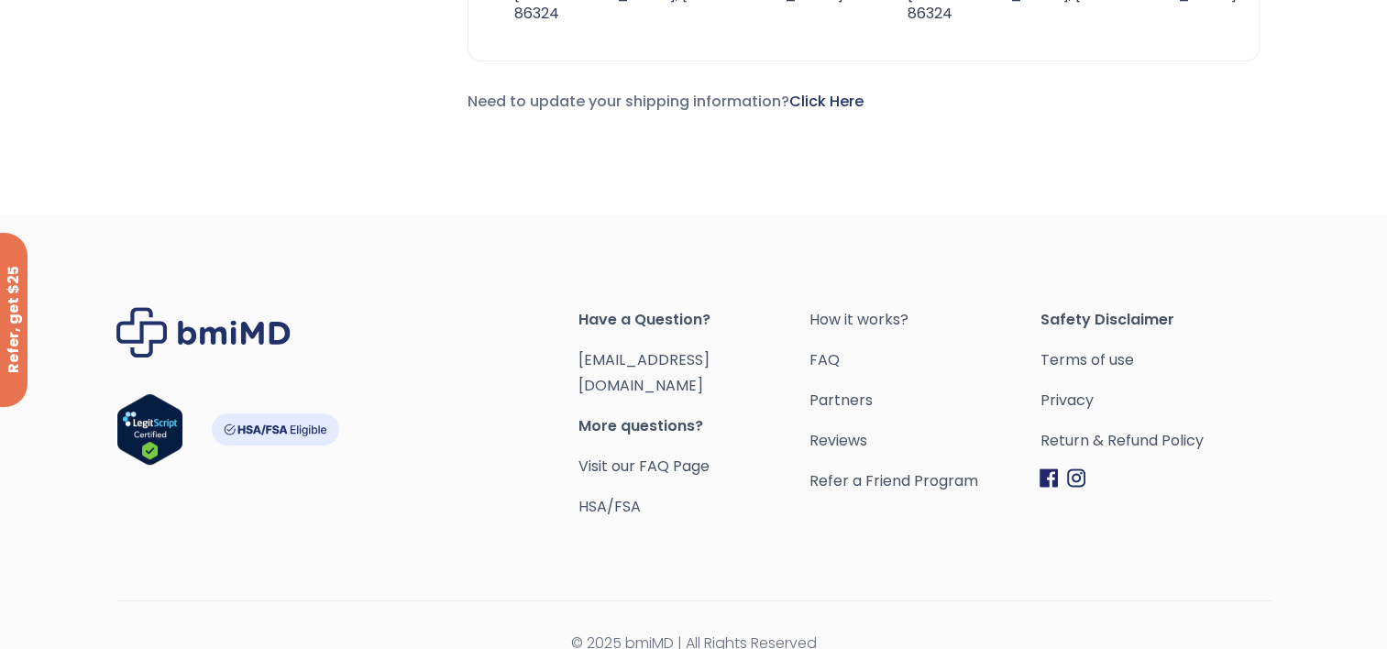
scroll to position [715, 0]
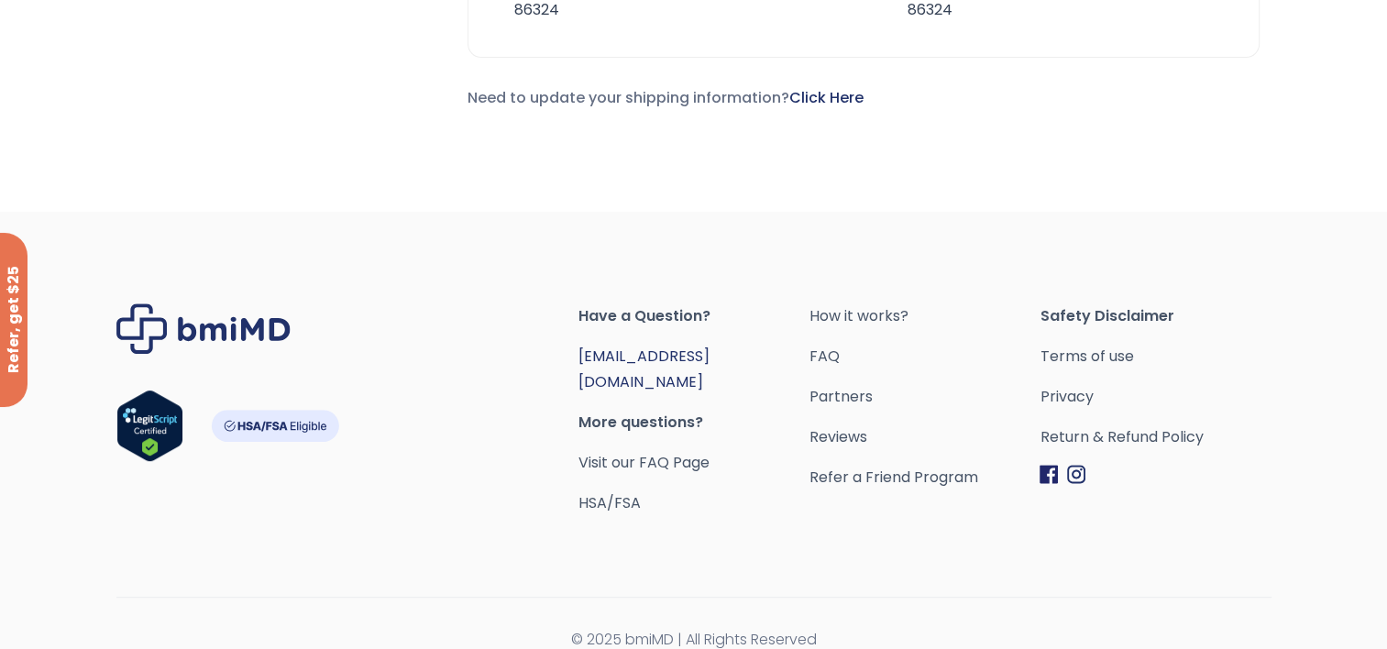
click at [675, 352] on link "[EMAIL_ADDRESS][DOMAIN_NAME]" at bounding box center [643, 369] width 131 height 47
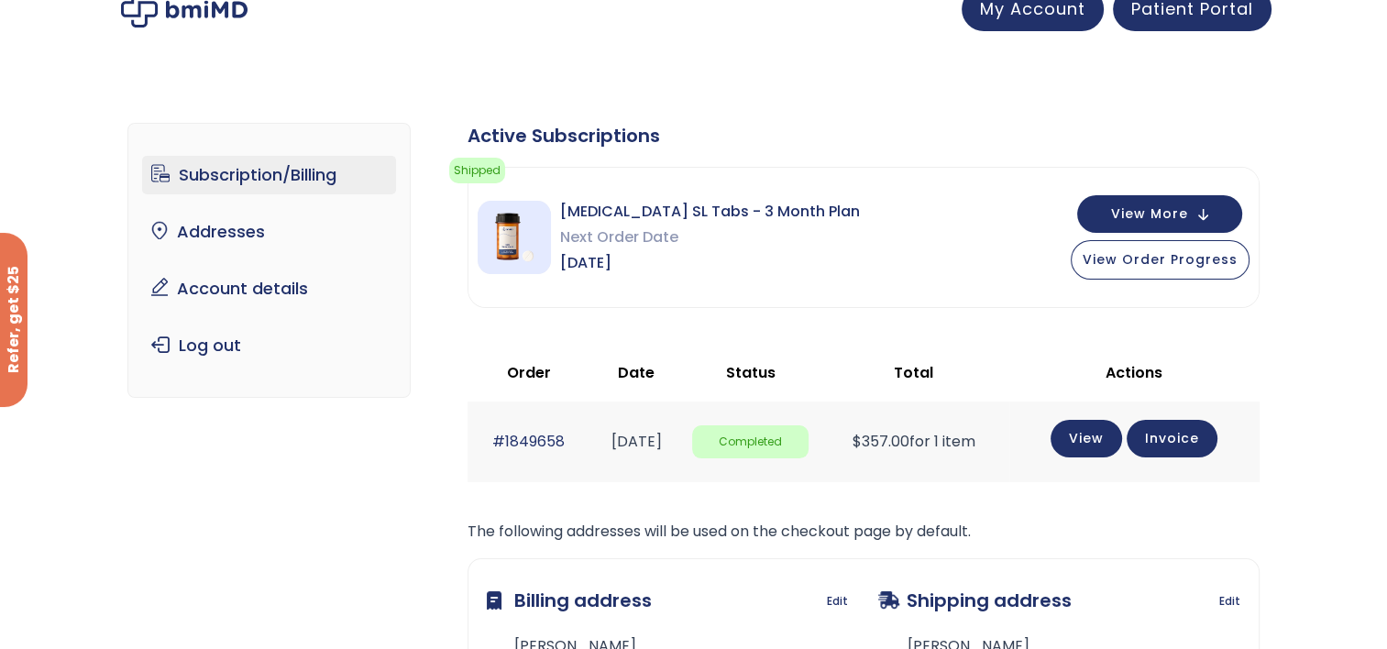
scroll to position [0, 0]
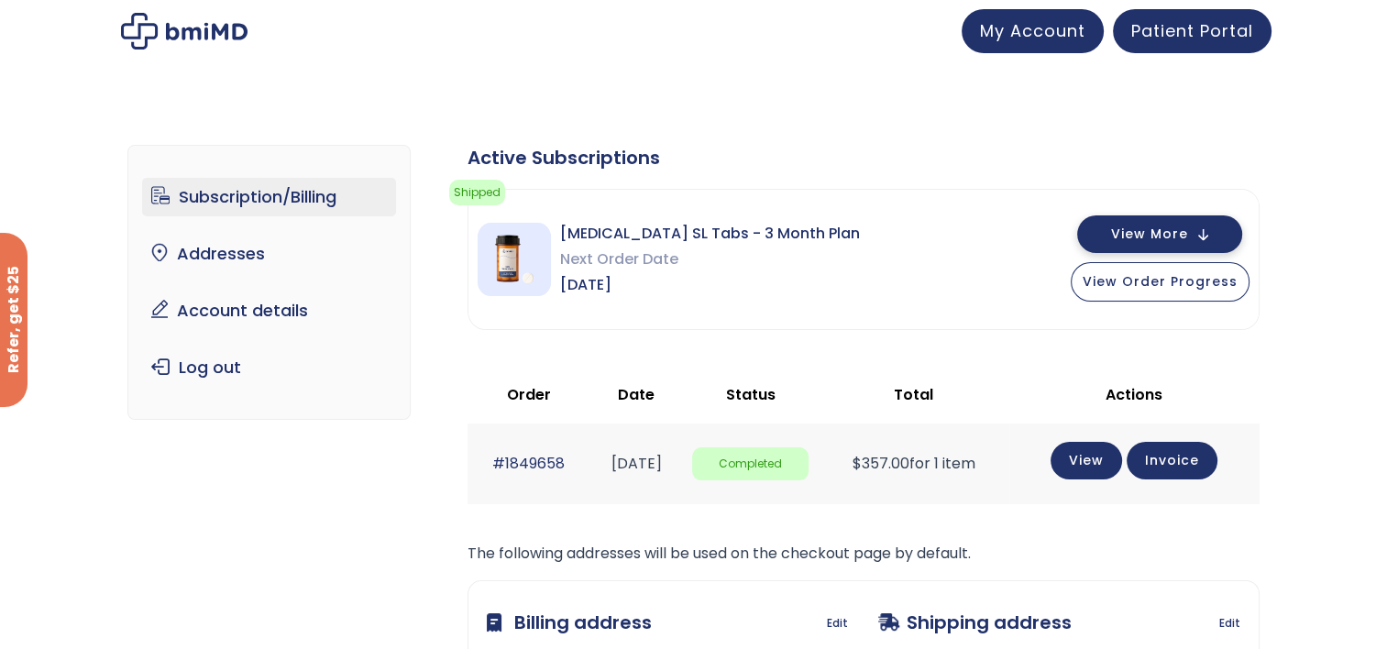
click at [1176, 235] on span "View More" at bounding box center [1149, 234] width 77 height 12
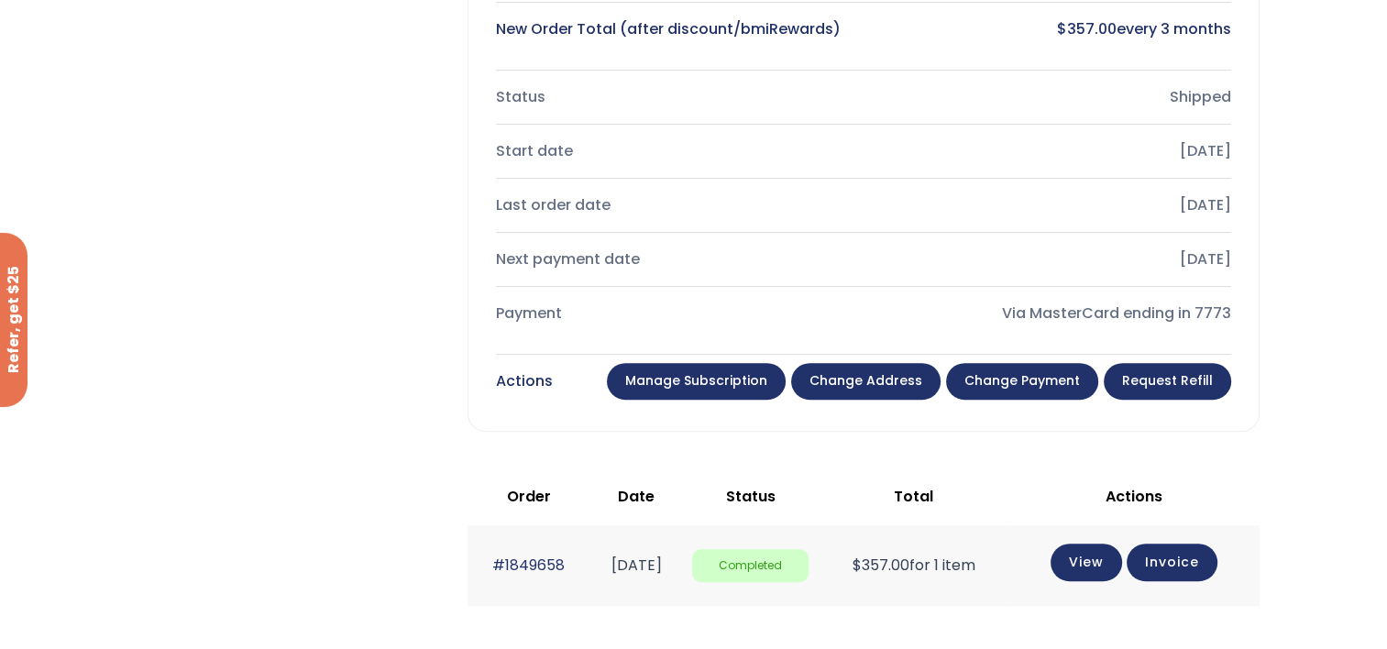
scroll to position [550, 0]
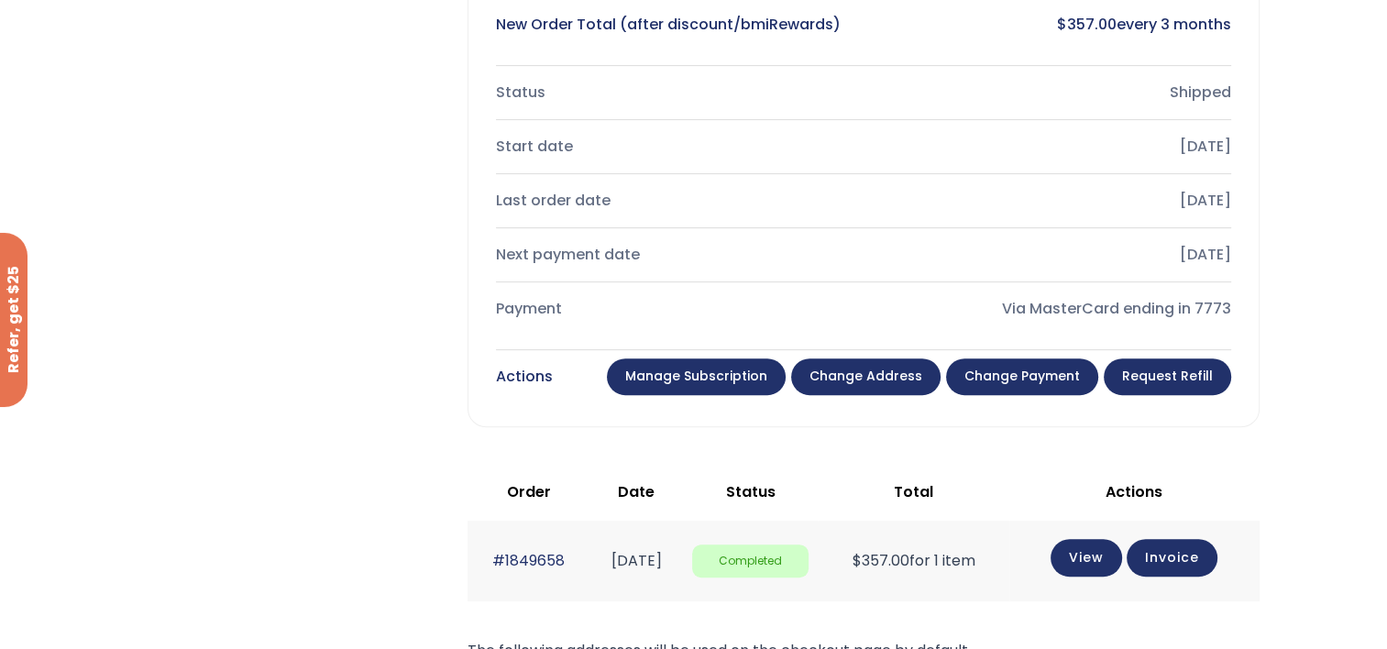
click at [758, 370] on link "Manage Subscription" at bounding box center [696, 376] width 179 height 37
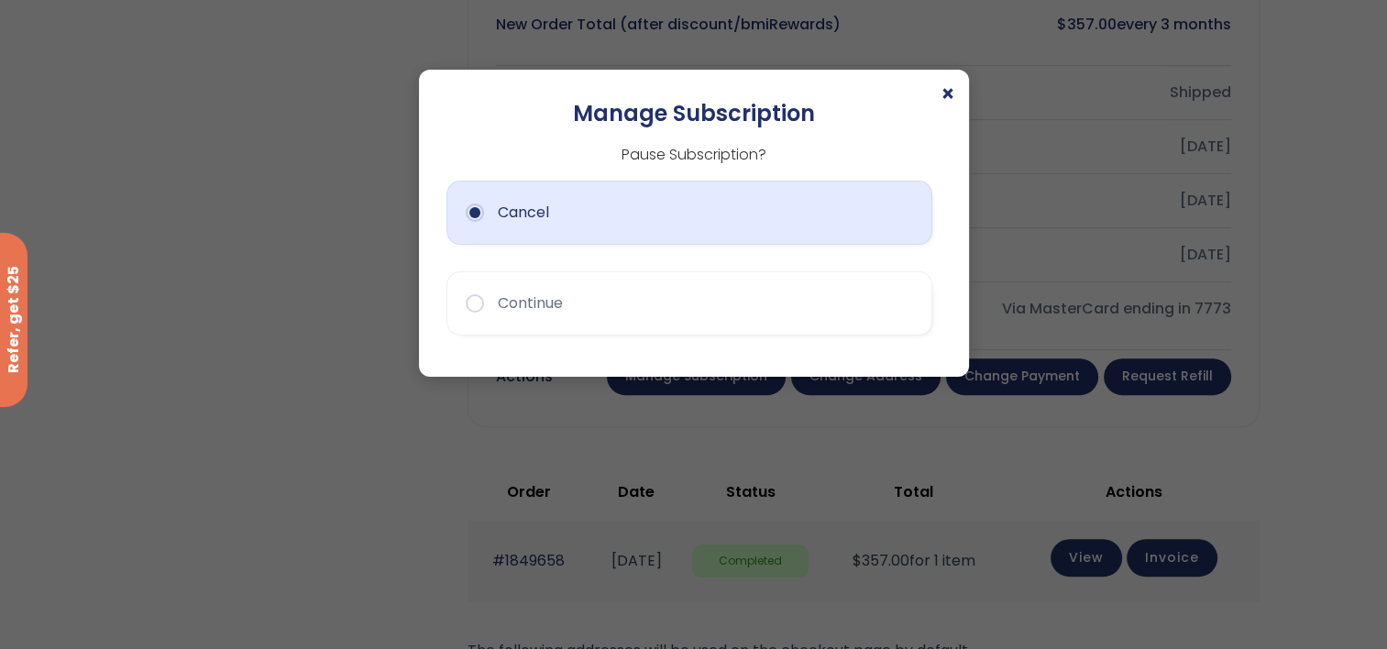
click at [485, 212] on button "Cancel" at bounding box center [689, 213] width 486 height 64
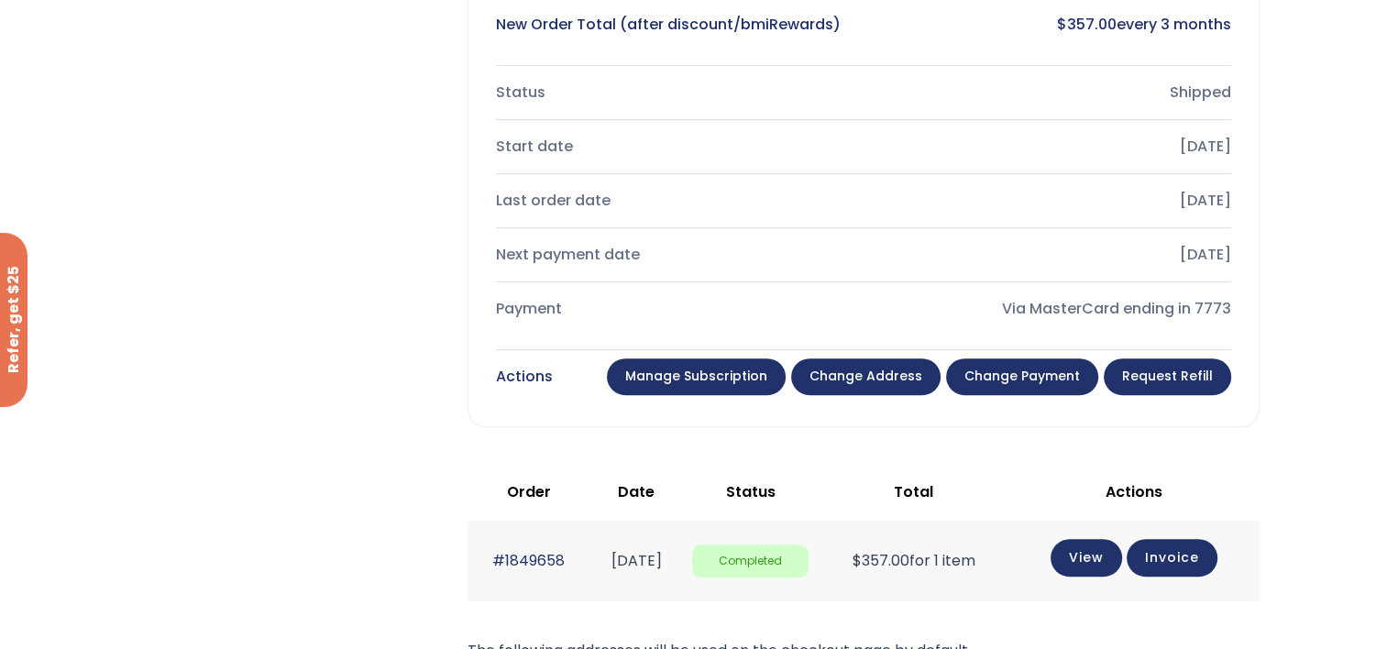
click at [728, 372] on link "Manage Subscription" at bounding box center [696, 376] width 179 height 37
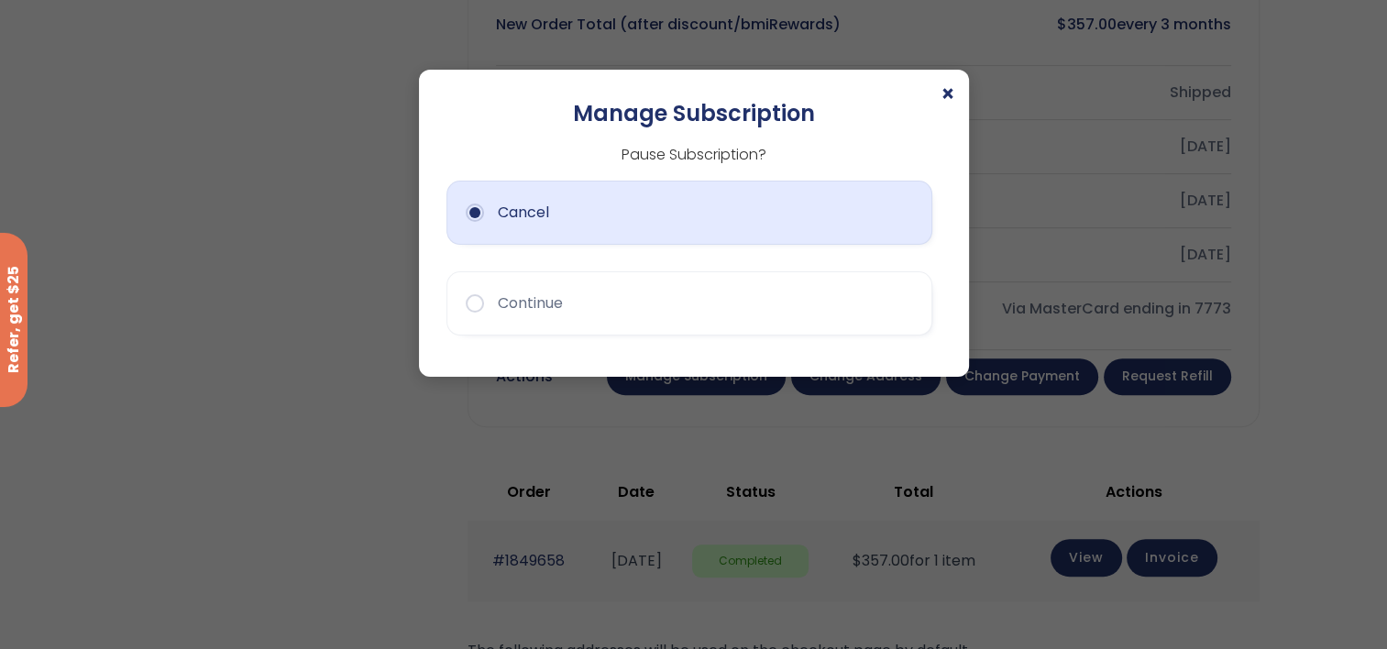
click at [908, 221] on button "Cancel" at bounding box center [689, 213] width 486 height 64
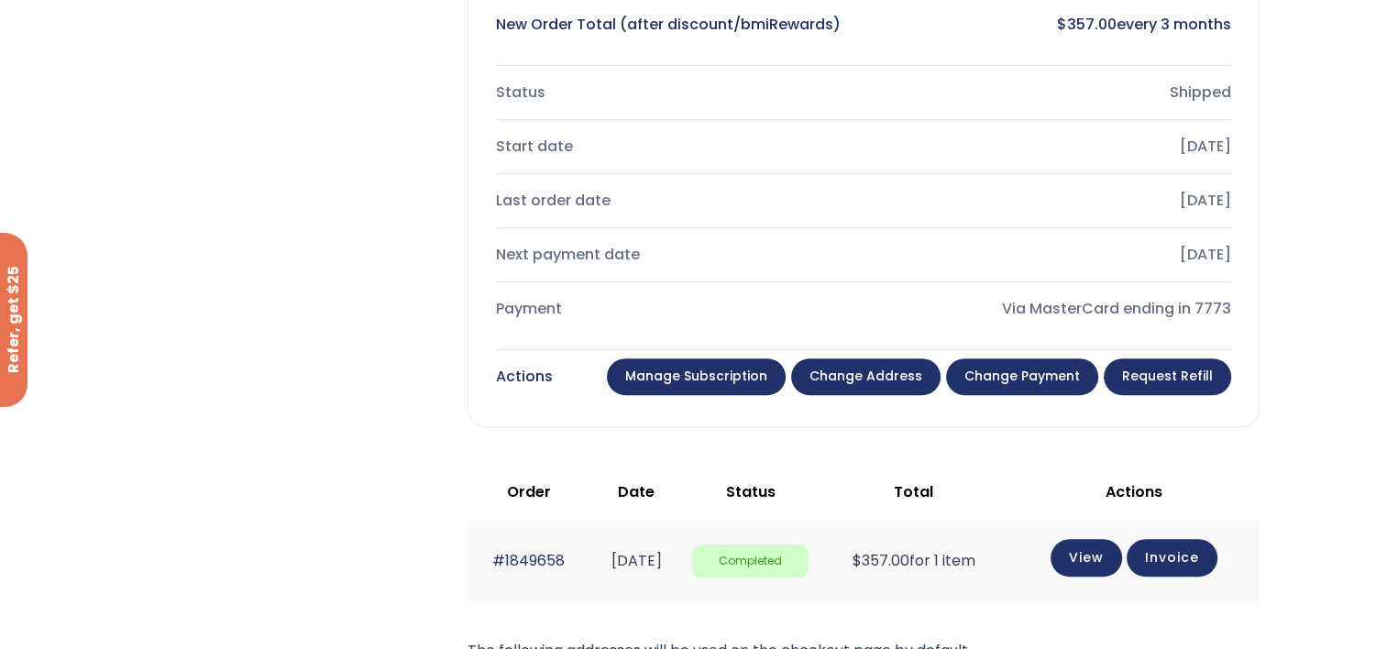
click at [711, 380] on link "Manage Subscription" at bounding box center [696, 376] width 179 height 37
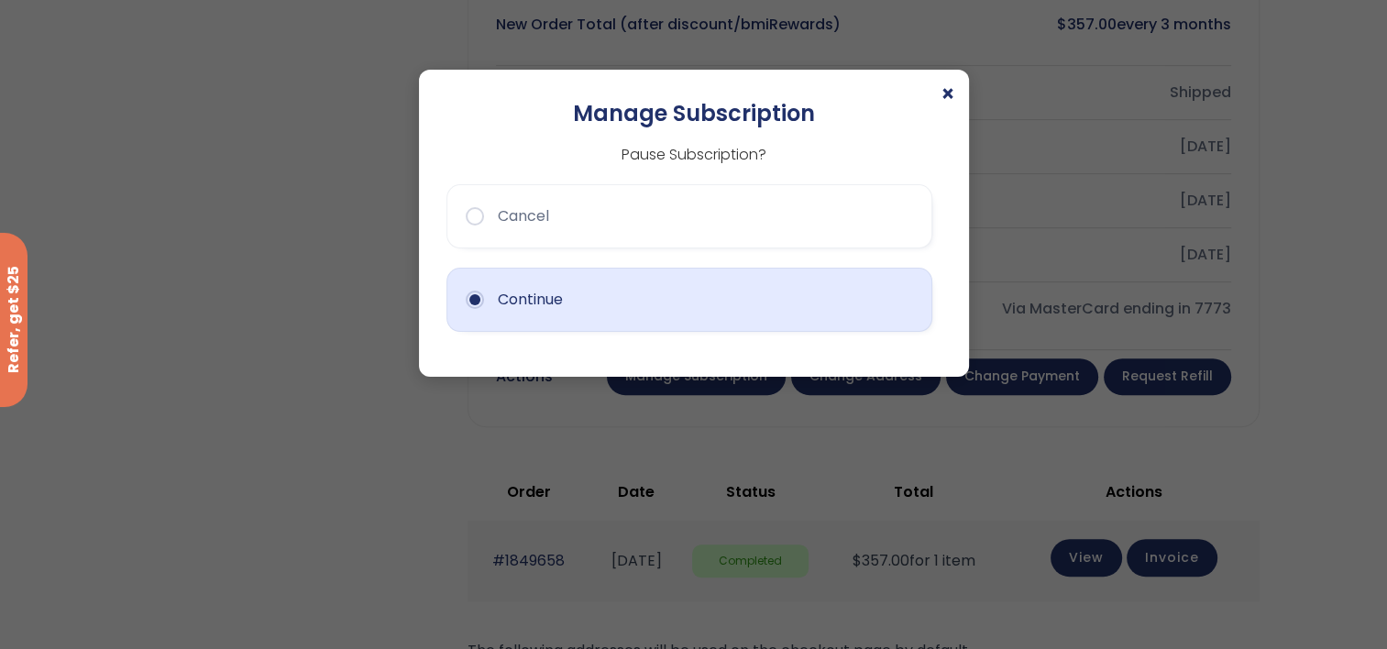
click at [606, 326] on button "Continue" at bounding box center [689, 300] width 486 height 64
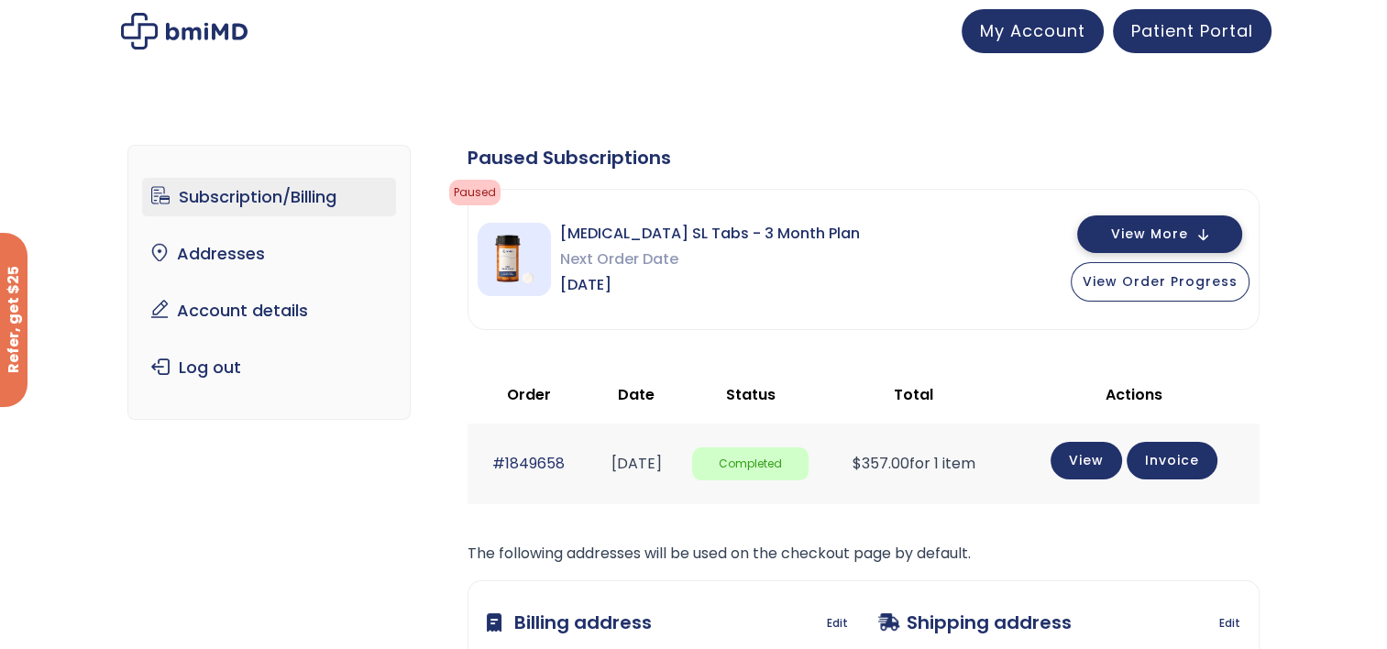
click at [1140, 235] on span "View More" at bounding box center [1149, 234] width 77 height 12
